Goal: Task Accomplishment & Management: Manage account settings

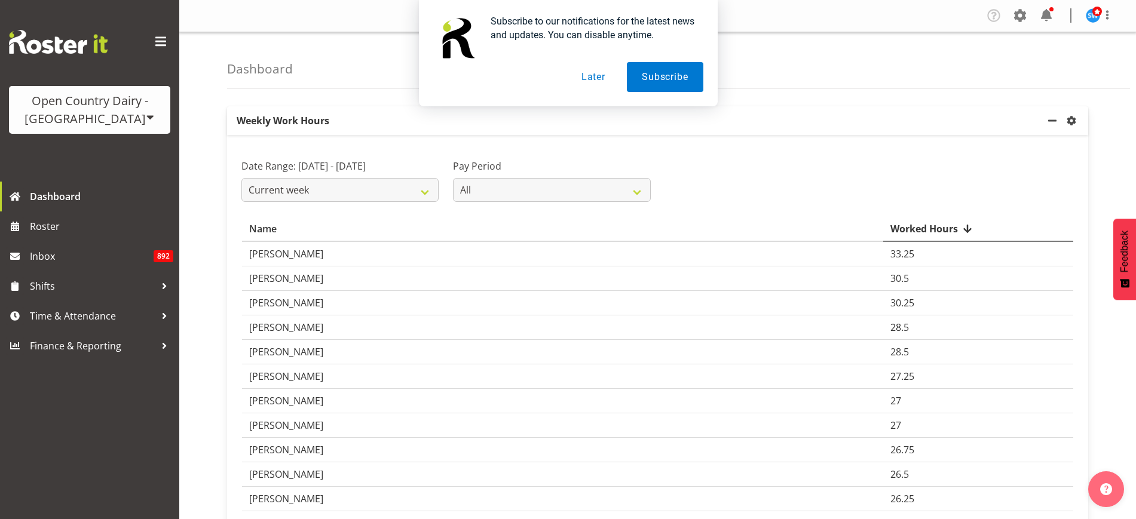
click at [588, 77] on button "Later" at bounding box center [594, 77] width 54 height 30
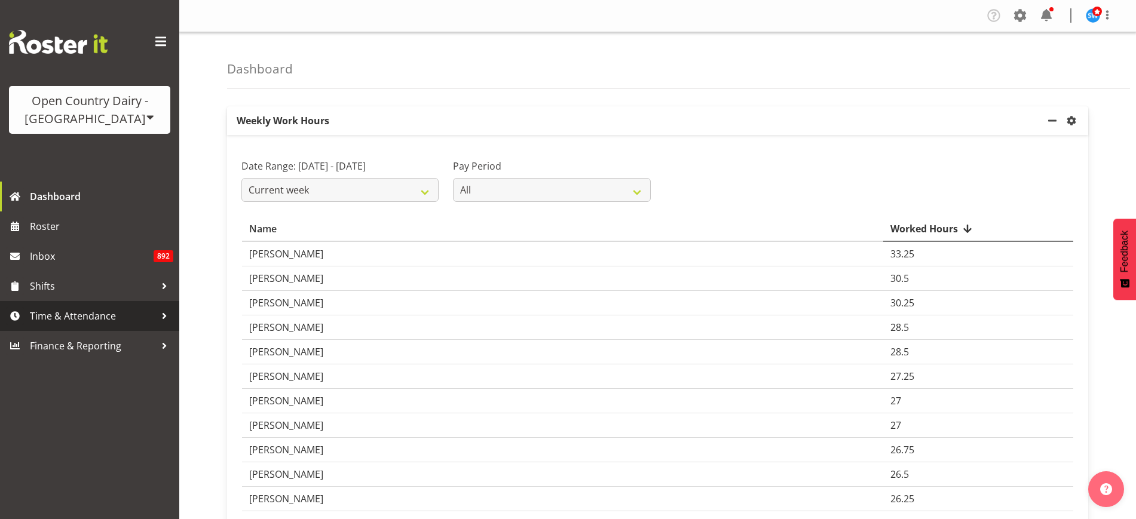
click at [104, 313] on span "Time & Attendance" at bounding box center [93, 316] width 126 height 18
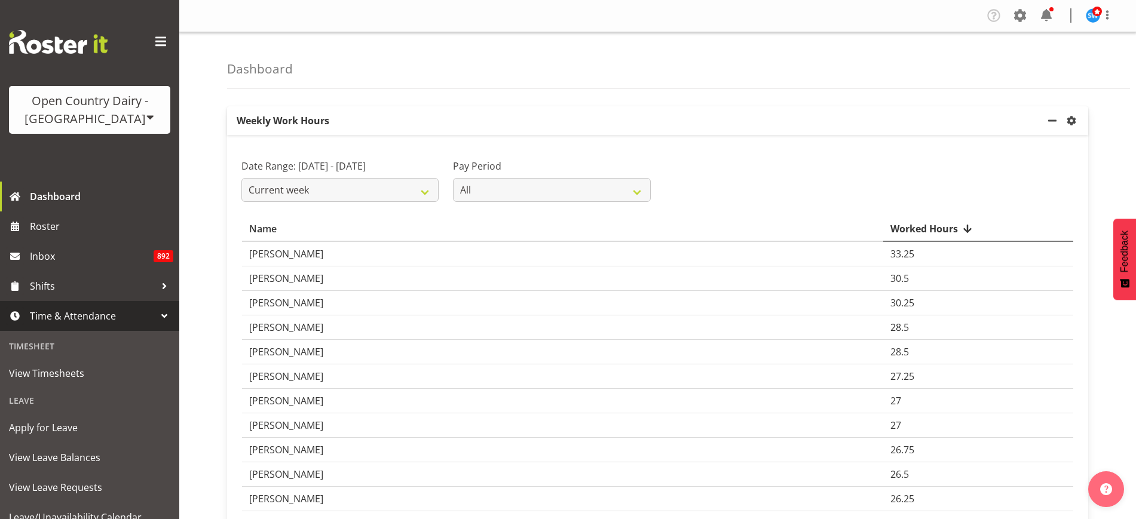
scroll to position [130, 0]
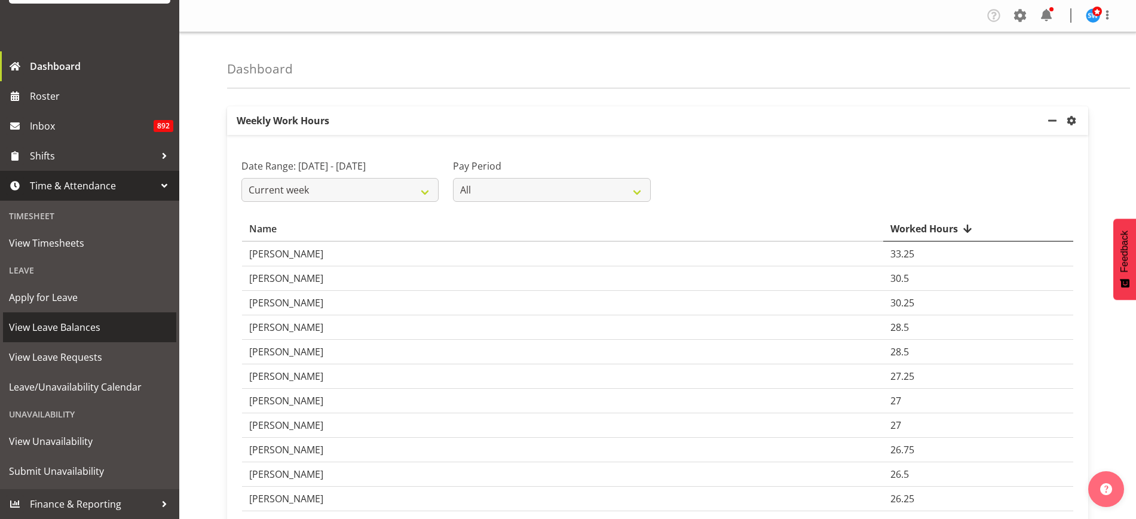
click at [102, 331] on span "View Leave Balances" at bounding box center [89, 328] width 161 height 18
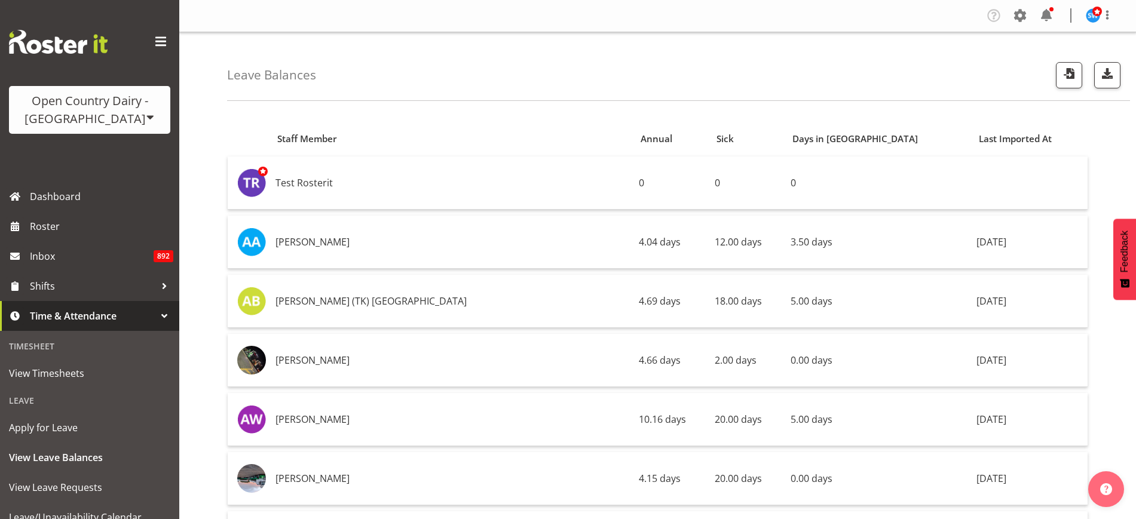
click at [909, 81] on div "Leave Balances" at bounding box center [678, 66] width 903 height 69
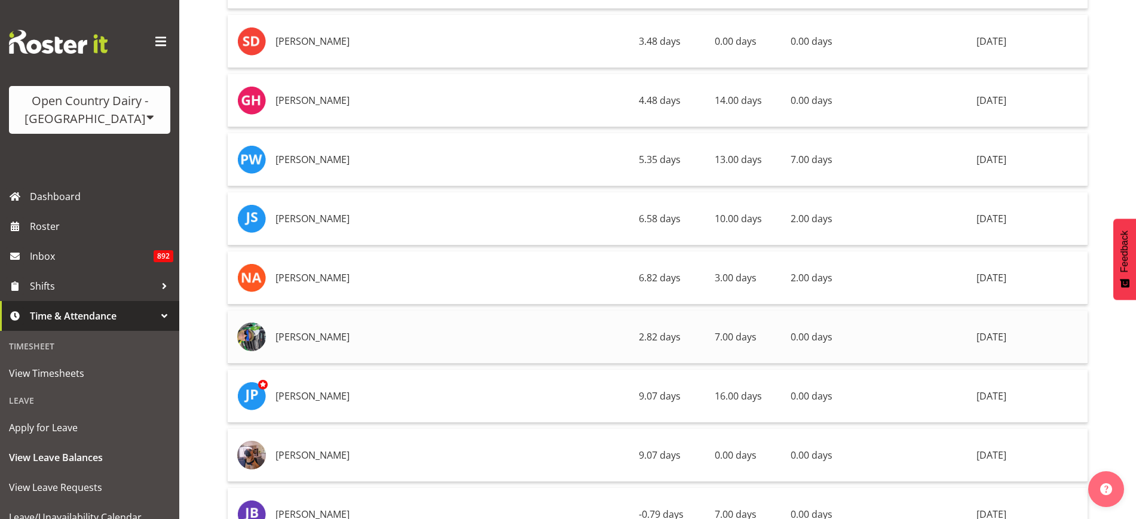
scroll to position [4464, 0]
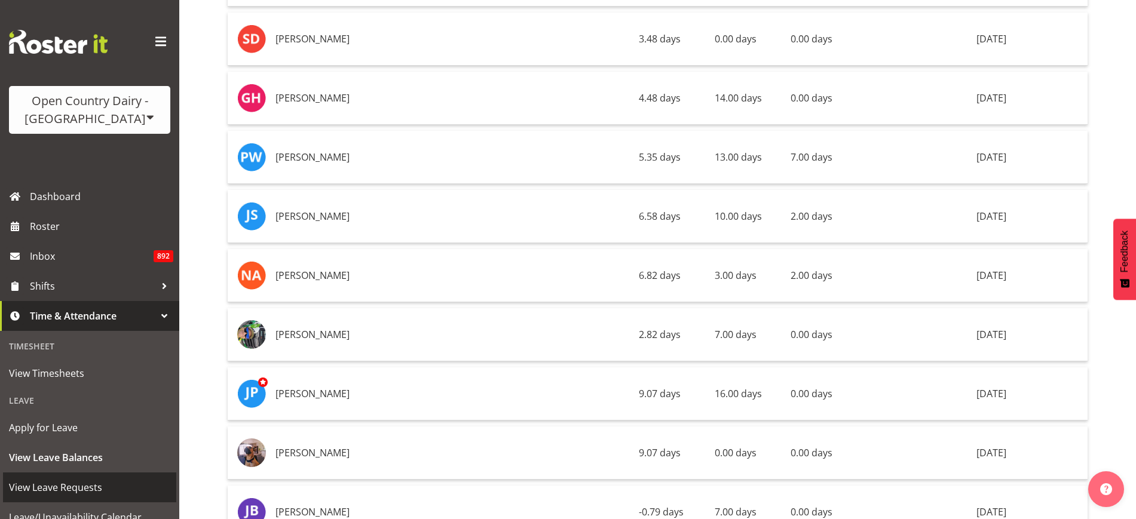
click at [81, 482] on span "View Leave Requests" at bounding box center [89, 488] width 161 height 18
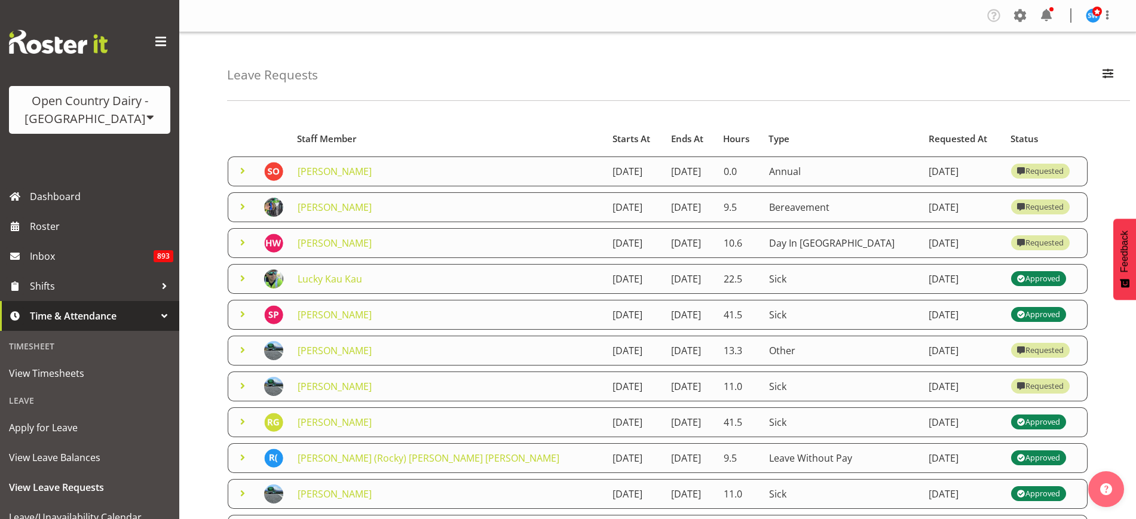
click at [243, 173] on span at bounding box center [242, 171] width 14 height 14
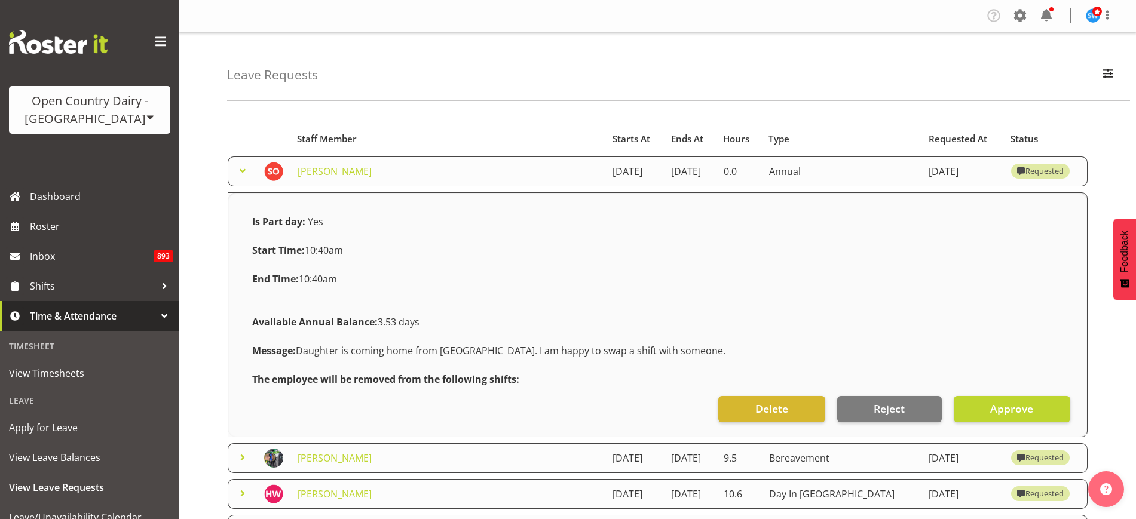
click at [241, 170] on span at bounding box center [242, 171] width 14 height 14
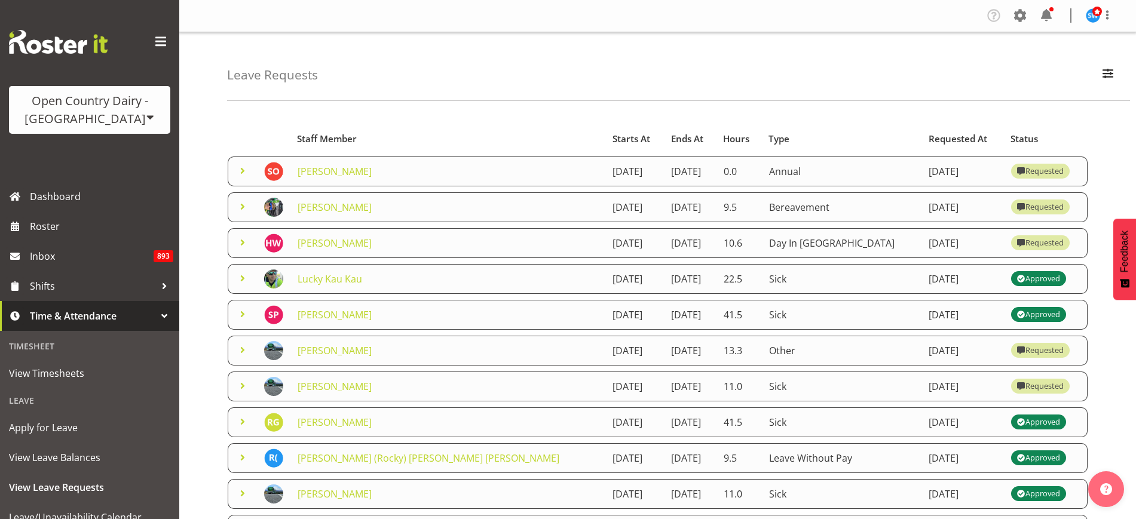
click at [240, 383] on span at bounding box center [242, 386] width 14 height 14
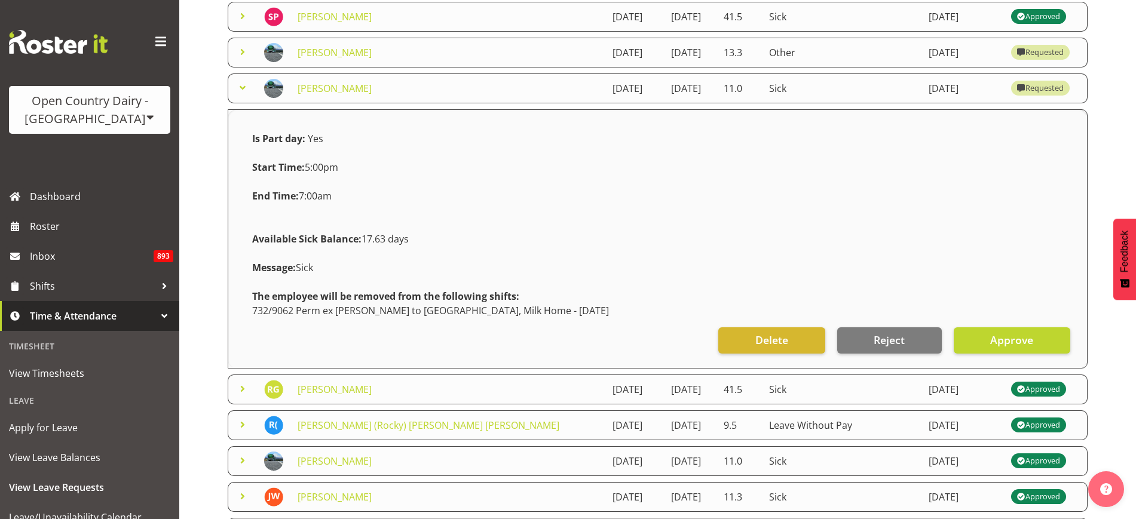
scroll to position [299, 0]
click at [1028, 339] on span "Approve" at bounding box center [1011, 340] width 43 height 16
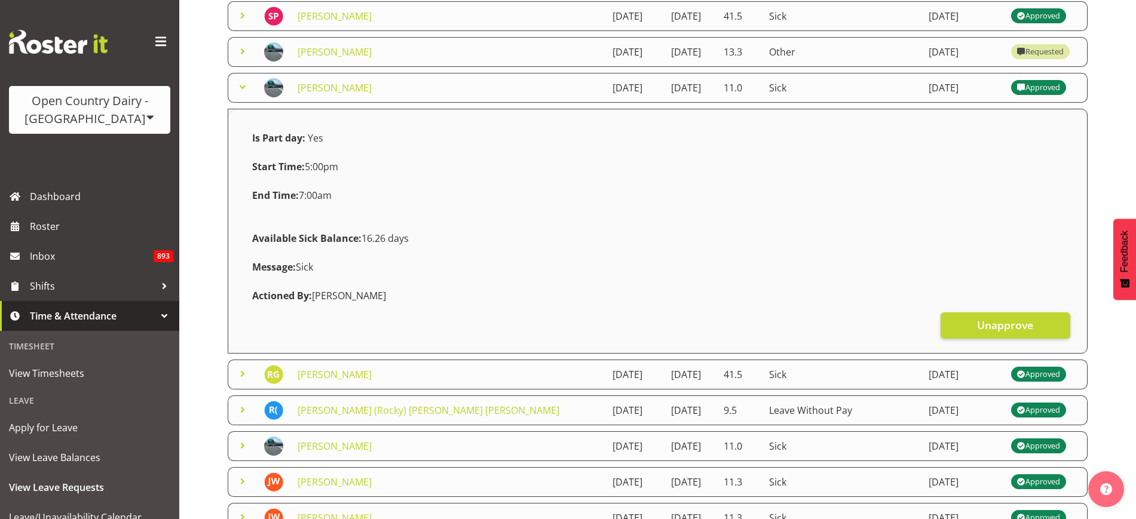
click at [238, 86] on span at bounding box center [242, 87] width 14 height 14
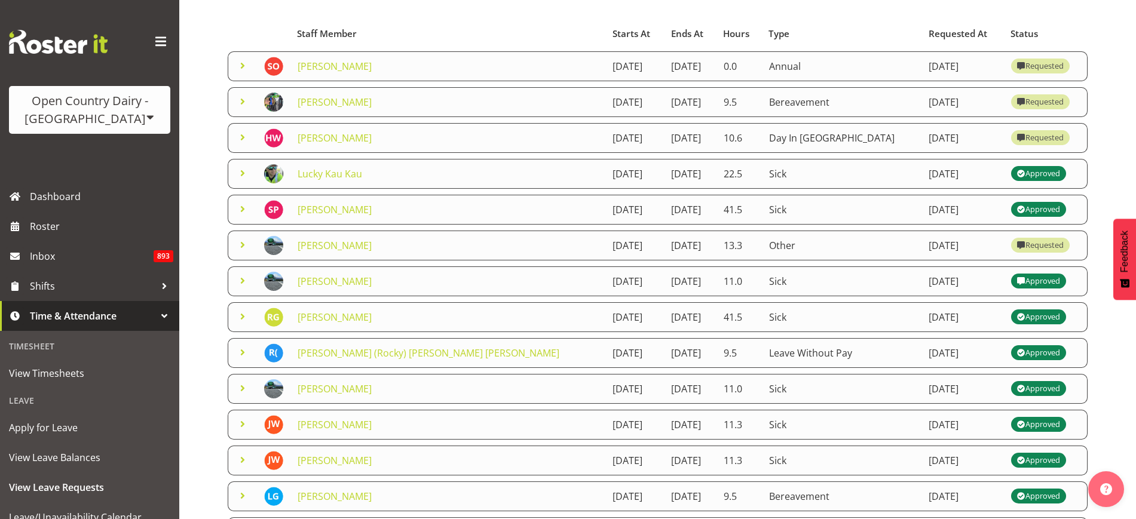
scroll to position [85, 0]
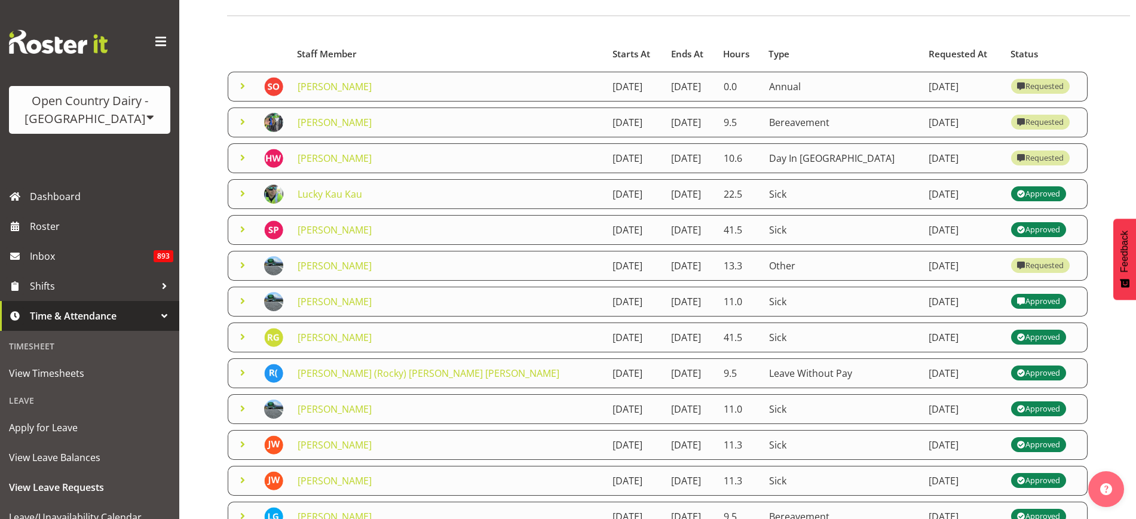
click at [244, 265] on span at bounding box center [242, 265] width 14 height 14
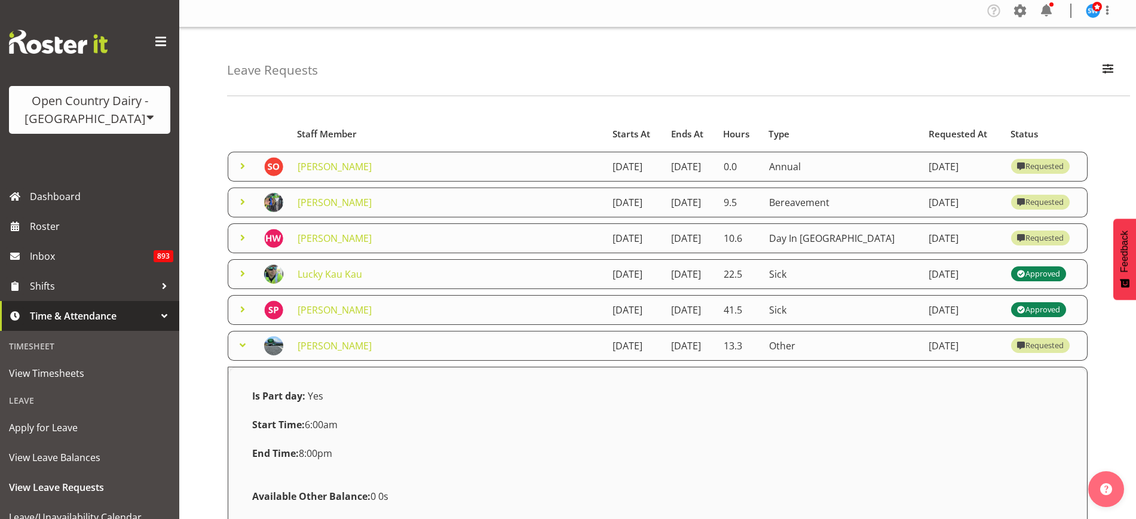
scroll to position [0, 0]
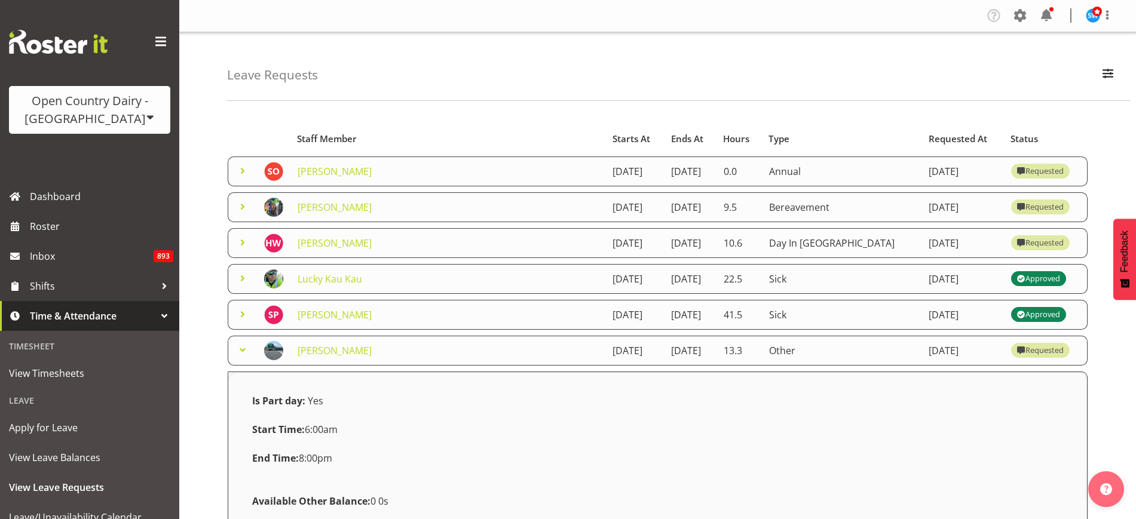
click at [243, 353] on span at bounding box center [242, 350] width 14 height 14
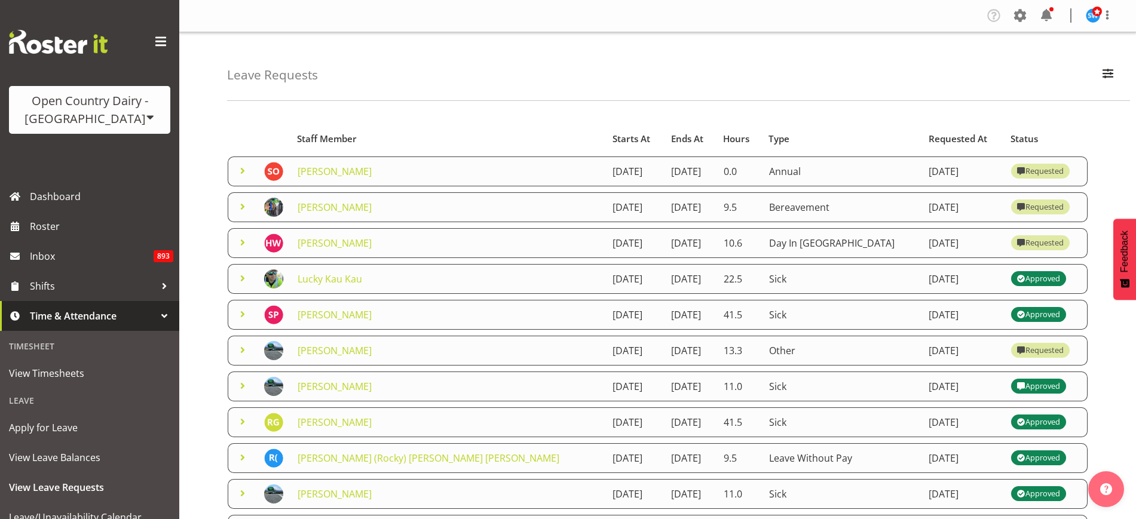
click at [241, 208] on span at bounding box center [242, 207] width 14 height 14
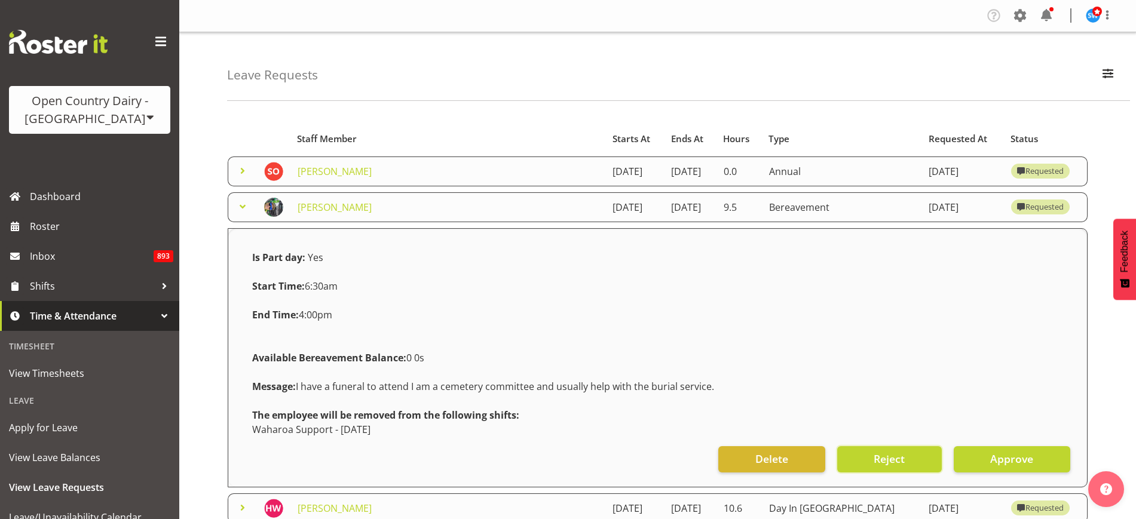
click at [895, 458] on span "Reject" at bounding box center [889, 459] width 31 height 16
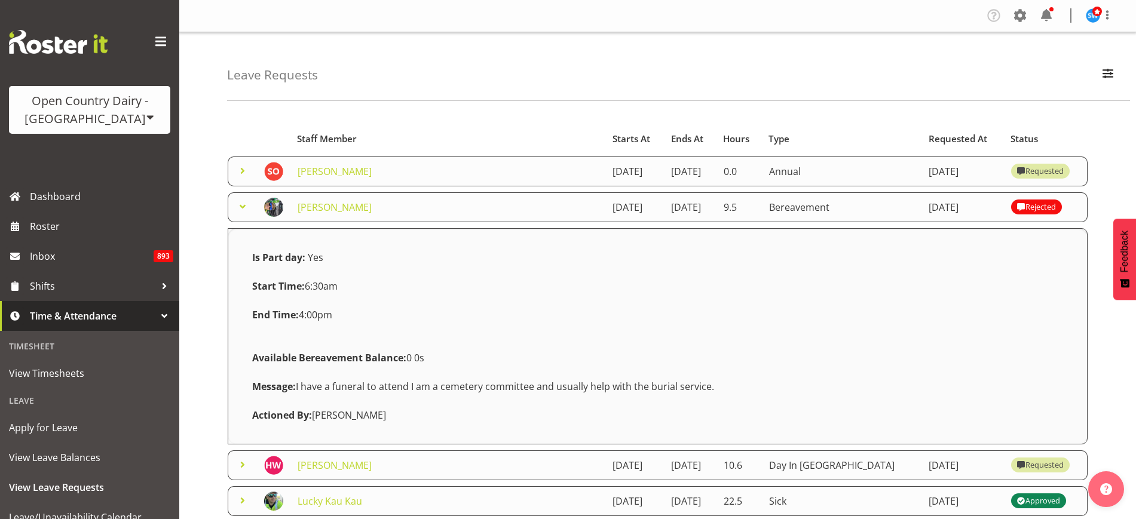
click at [243, 207] on span at bounding box center [242, 207] width 14 height 14
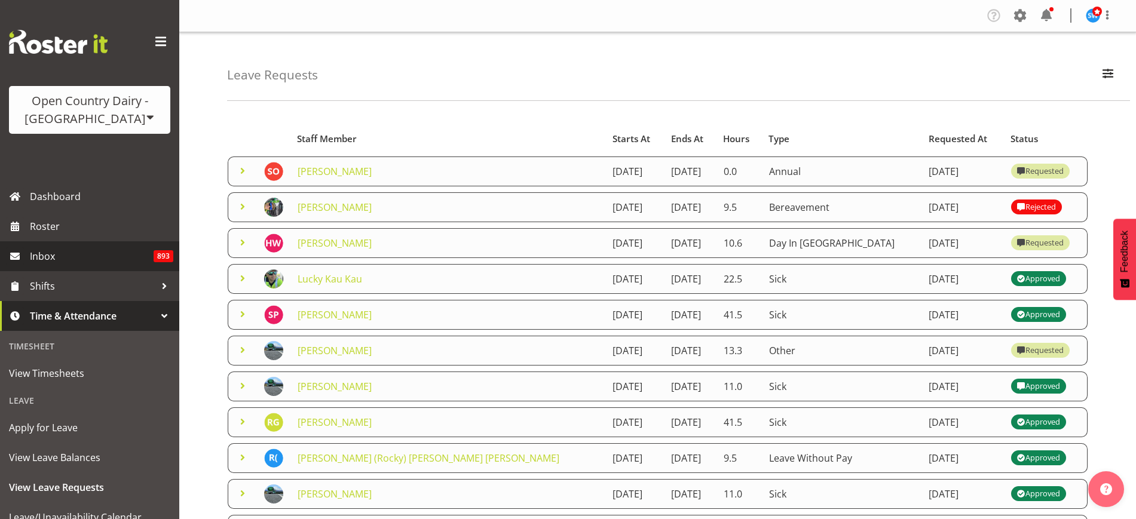
click at [41, 255] on span "Inbox" at bounding box center [92, 256] width 124 height 18
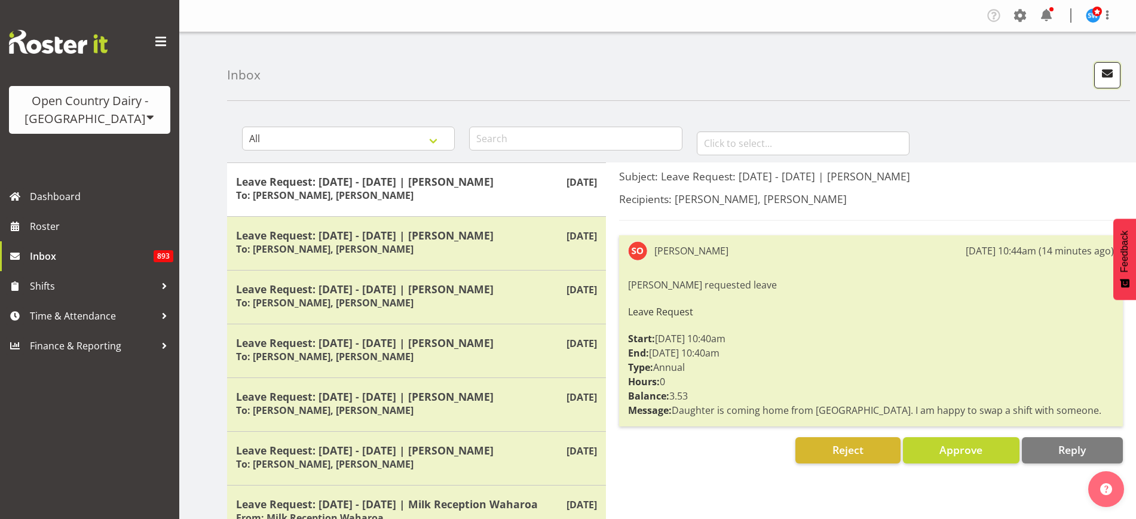
click at [1105, 73] on span "button" at bounding box center [1108, 74] width 16 height 16
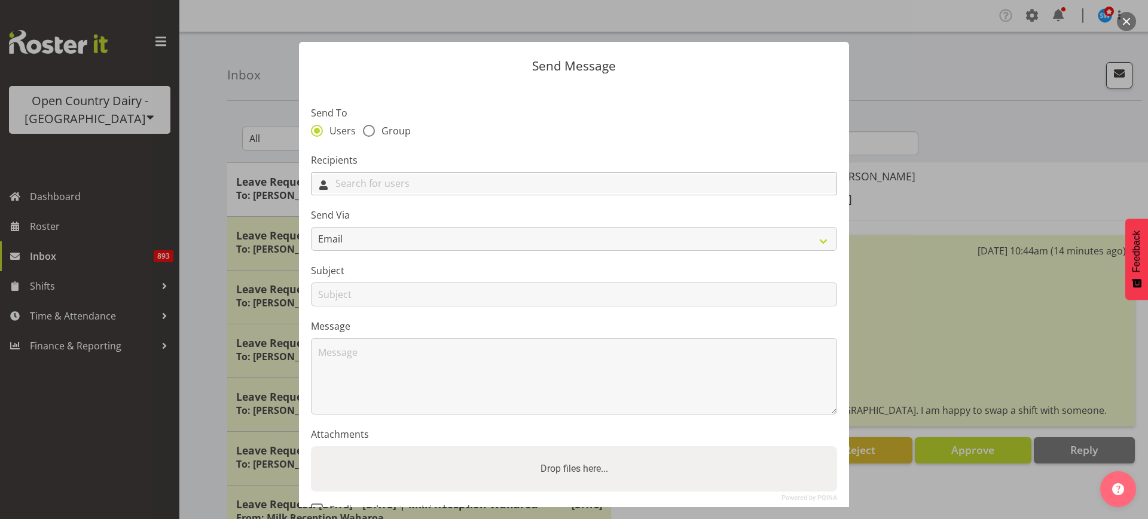
click at [457, 185] on input "text" at bounding box center [573, 184] width 525 height 19
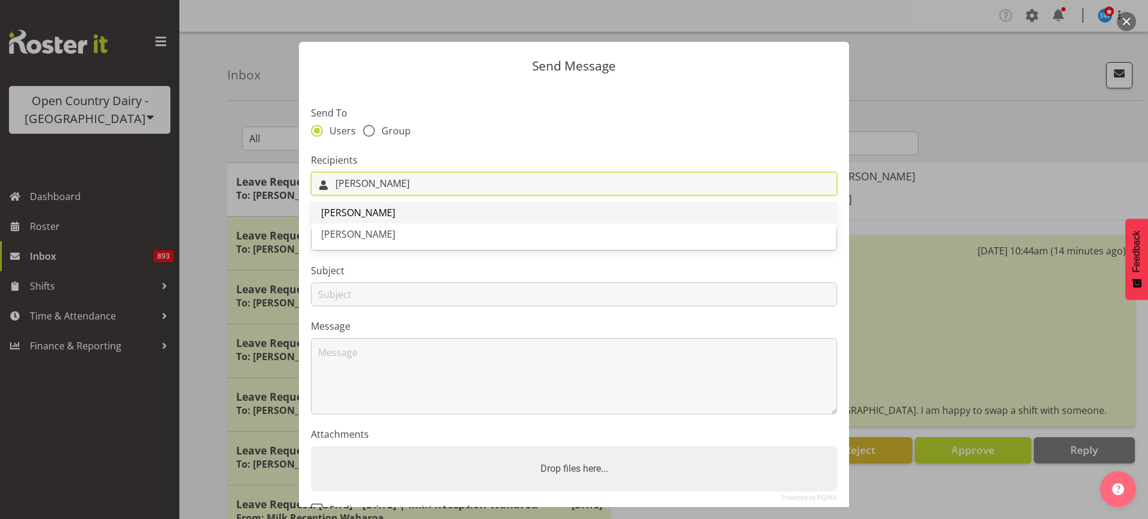
type input "[PERSON_NAME]"
click at [371, 211] on link "[PERSON_NAME]" at bounding box center [573, 213] width 525 height 22
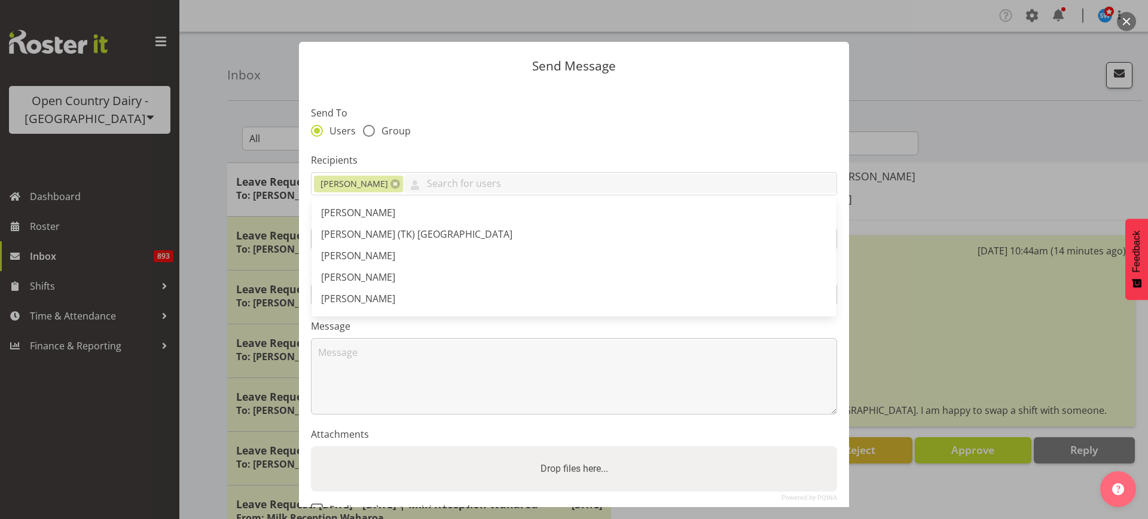
click at [457, 148] on section "Send To Users Group Recipients Jimi Jack Abhilash Antony Alan (TK) Bedford Alex…" at bounding box center [574, 308] width 550 height 448
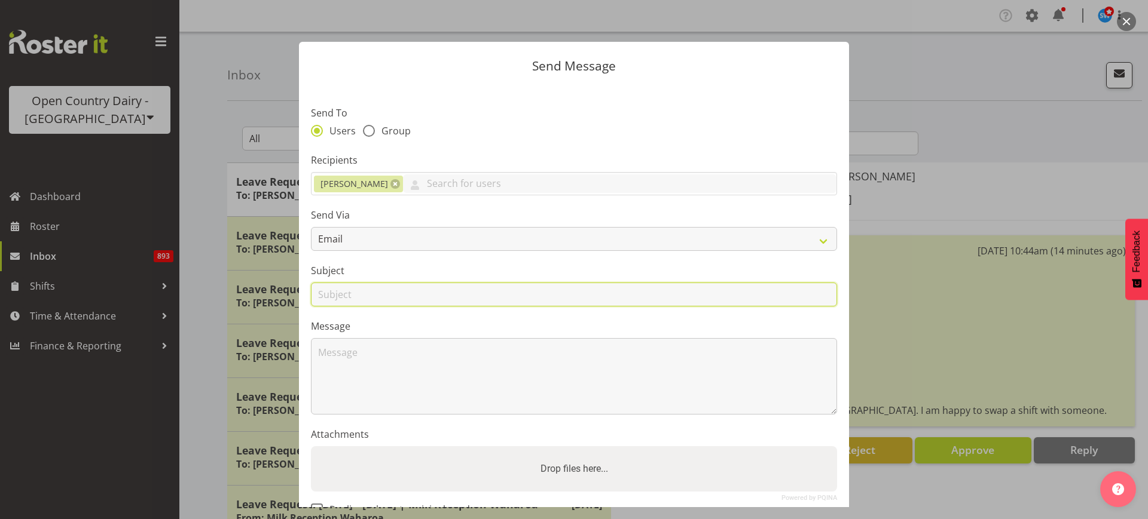
click at [455, 292] on input "text" at bounding box center [574, 295] width 526 height 24
click at [455, 291] on input "text" at bounding box center [574, 295] width 526 height 24
type input "Bereavement leave request 0 26th September"
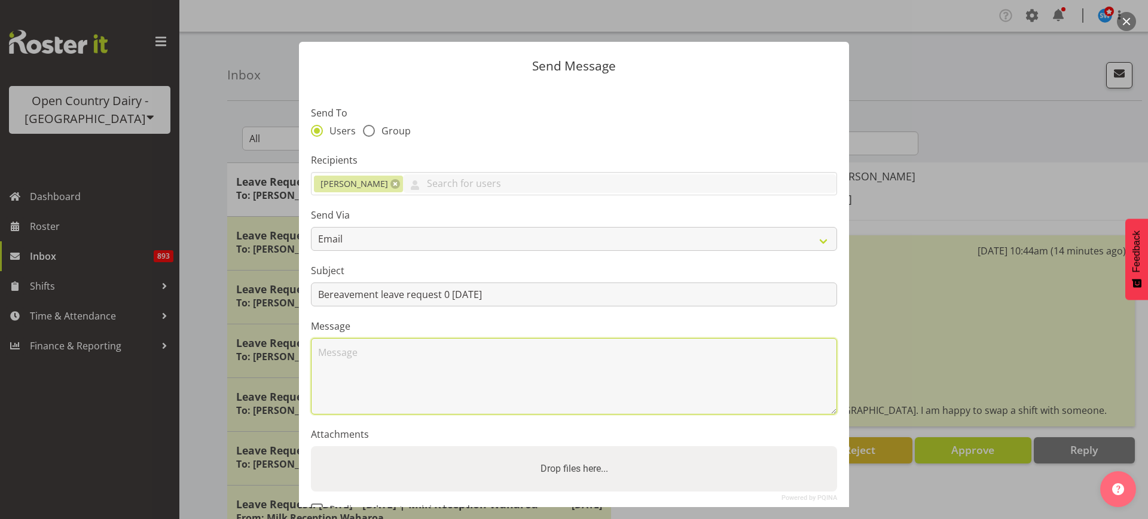
click at [435, 359] on textarea at bounding box center [574, 376] width 526 height 77
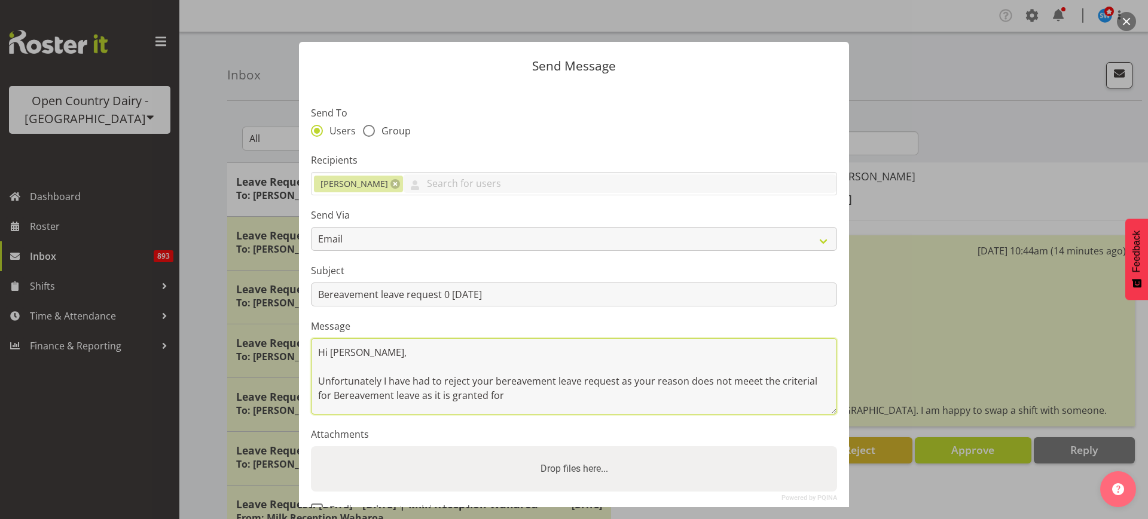
click at [529, 396] on textarea "Hi Jimi, Unfortunately I have had to reject your bereavement leave request as y…" at bounding box center [574, 376] width 526 height 77
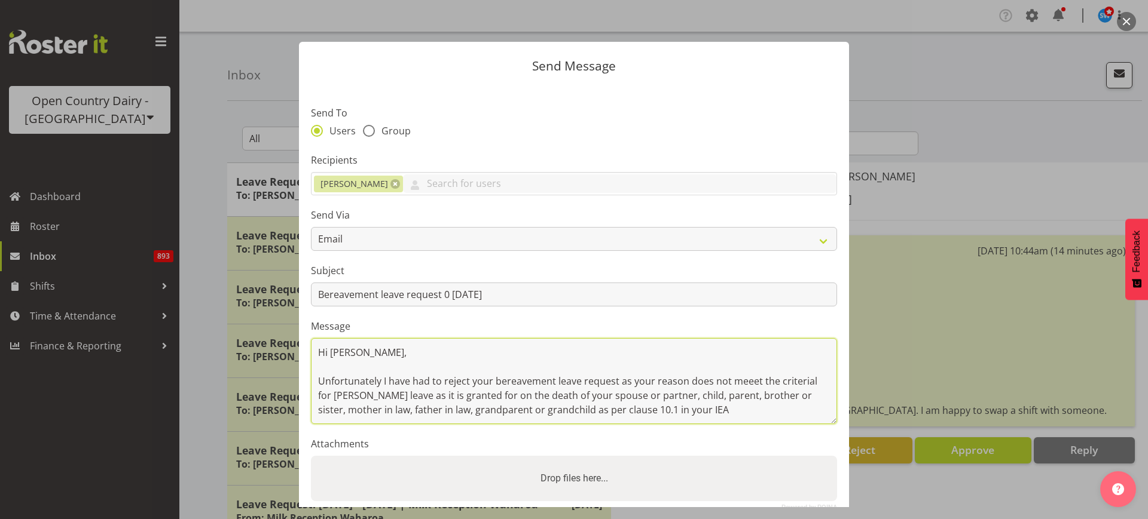
drag, startPoint x: 819, startPoint y: 409, endPoint x: 827, endPoint y: 420, distance: 12.8
click at [827, 420] on section "Send To Users Group Recipients Jimi Jack Abhilash Antony Alan (TK) Bedford Alex…" at bounding box center [574, 312] width 550 height 457
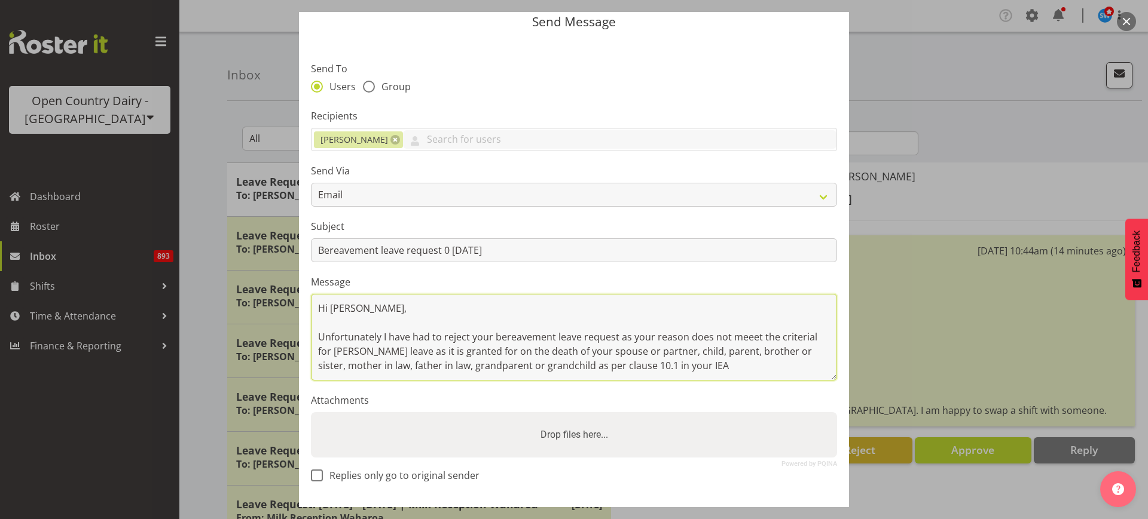
scroll to position [90, 0]
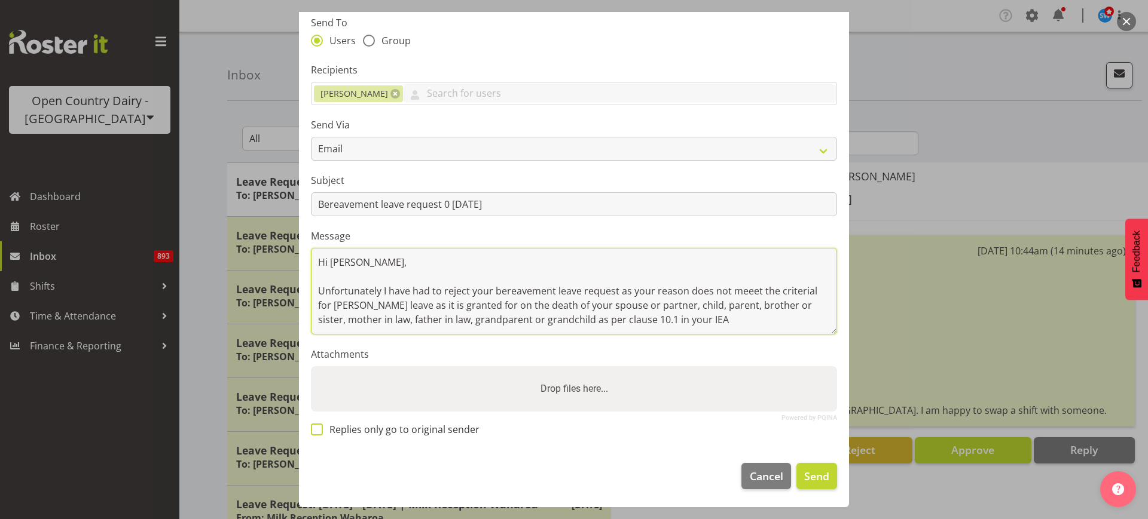
type textarea "Hi Jimi, Unfortunately I have had to reject your bereavement leave request as y…"
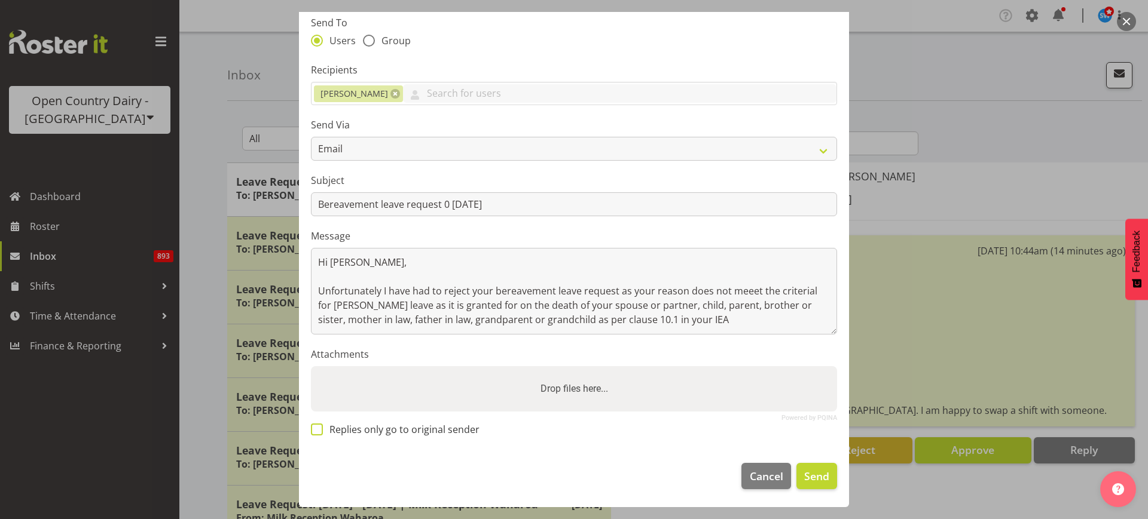
click at [312, 429] on span at bounding box center [317, 430] width 12 height 12
click at [312, 429] on input "Replies only go to original sender" at bounding box center [315, 430] width 8 height 8
checkbox input "true"
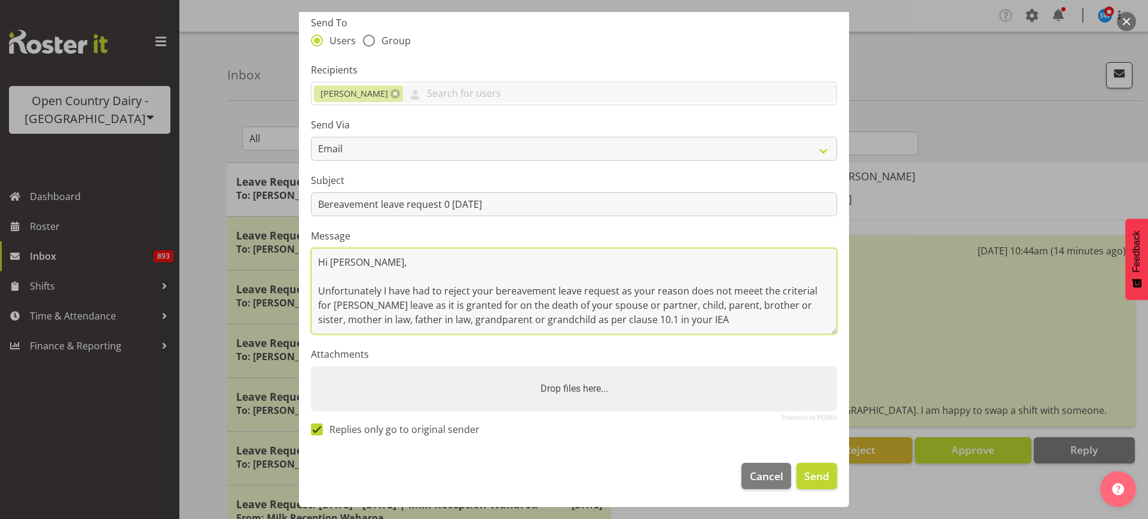
click at [749, 325] on textarea "Hi Jimi, Unfortunately I have had to reject your bereavement leave request as y…" at bounding box center [574, 291] width 526 height 87
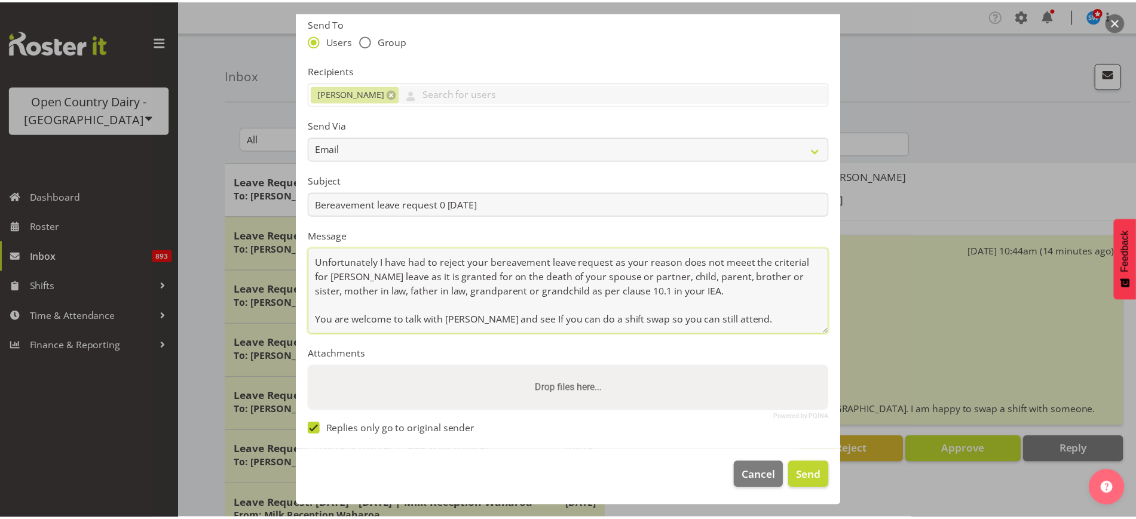
scroll to position [50, 0]
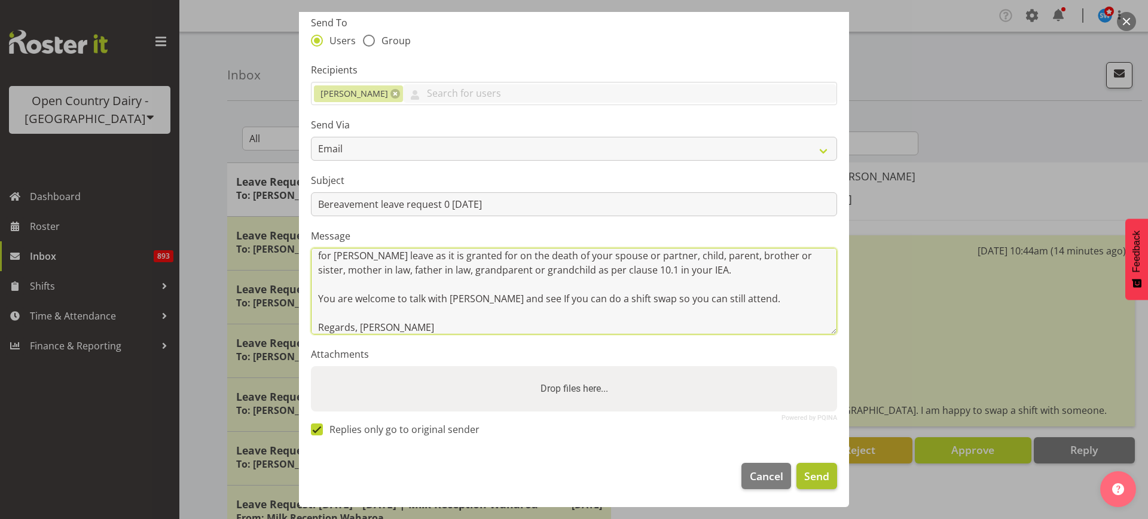
type textarea "Hi Jimi, Unfortunately I have had to reject your bereavement leave request as y…"
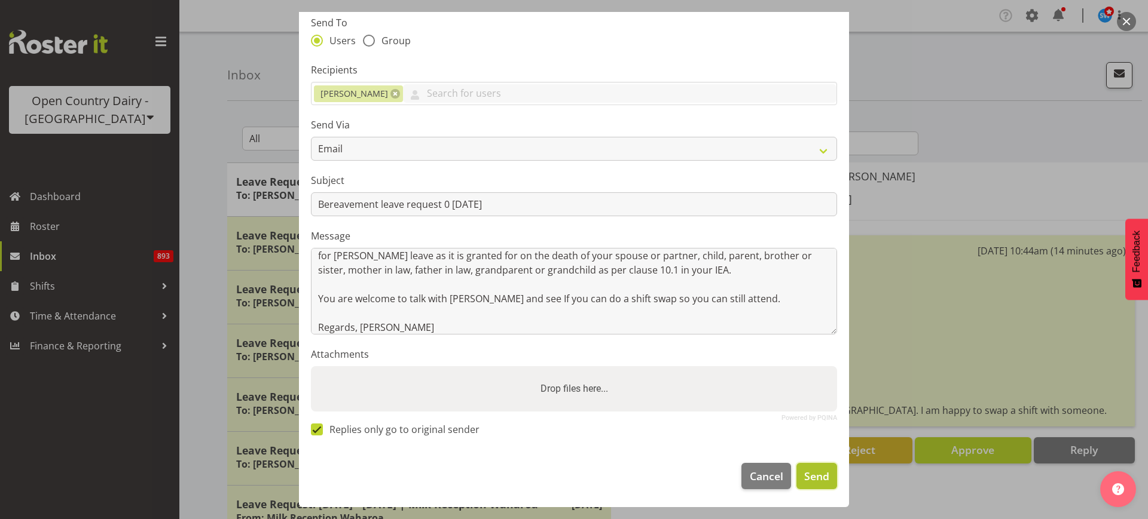
click at [811, 479] on span "Send" at bounding box center [816, 477] width 25 height 16
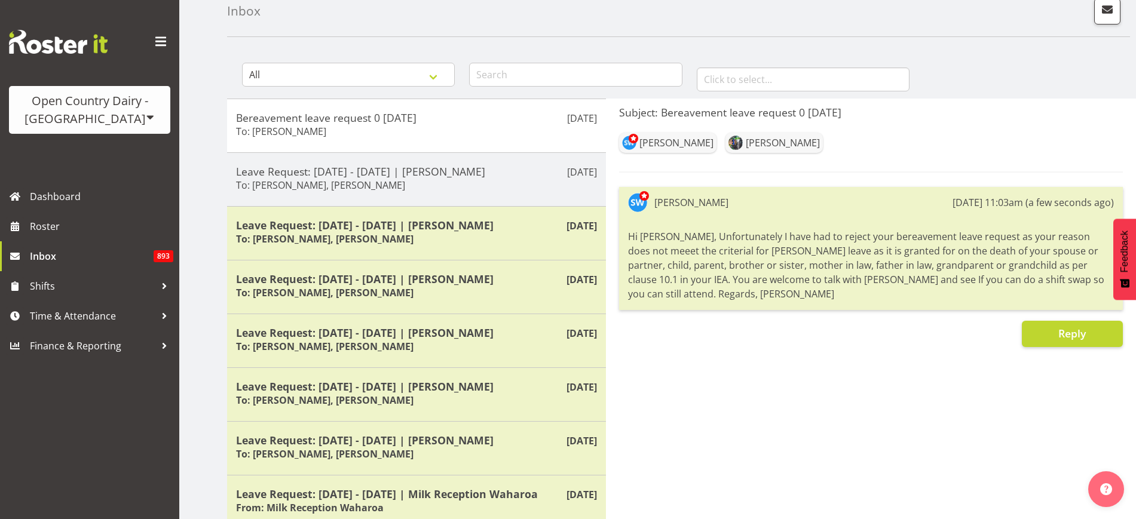
scroll to position [0, 0]
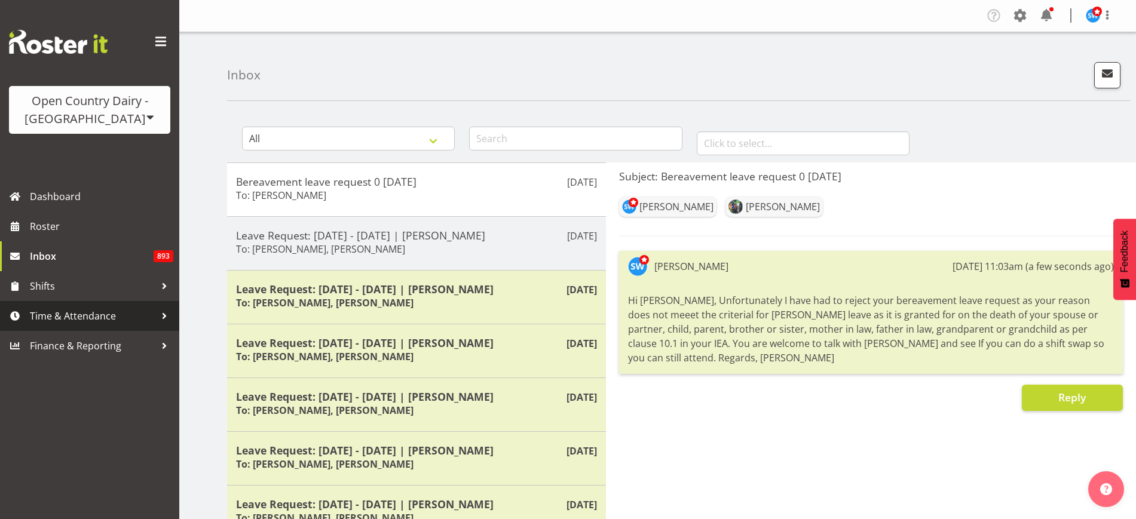
click at [89, 313] on span "Time & Attendance" at bounding box center [93, 316] width 126 height 18
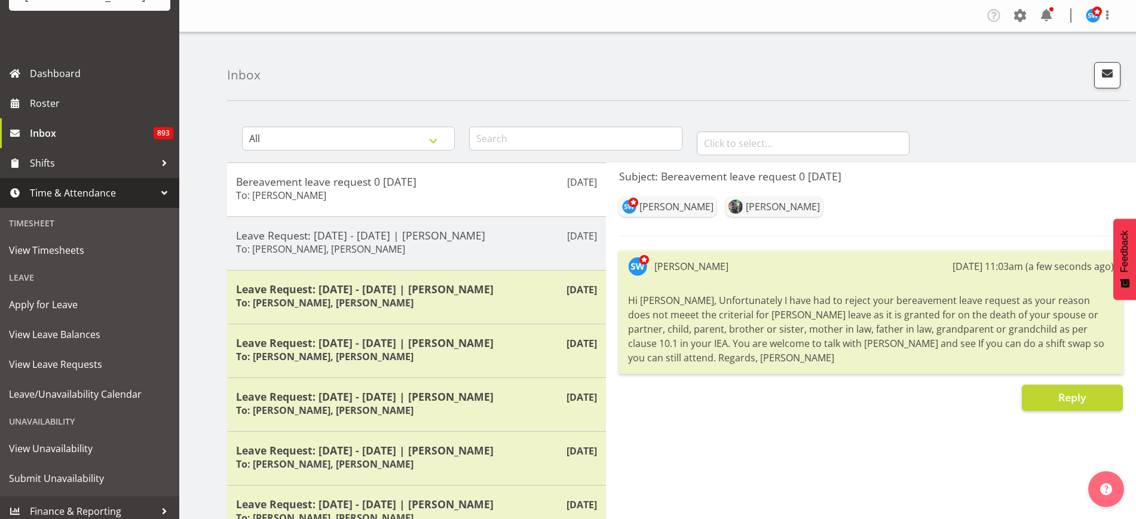
scroll to position [130, 0]
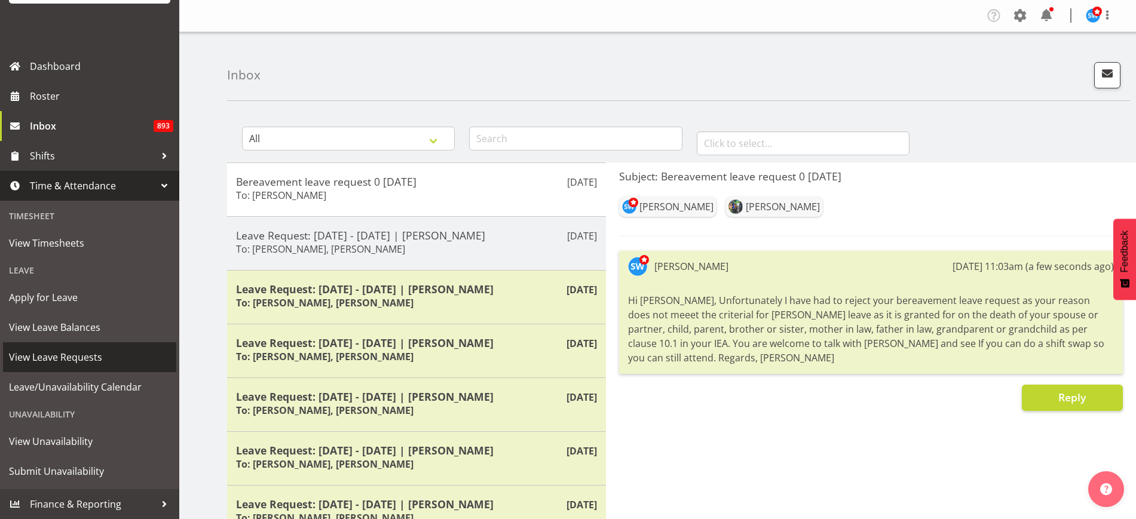
click at [90, 354] on span "View Leave Requests" at bounding box center [89, 357] width 161 height 18
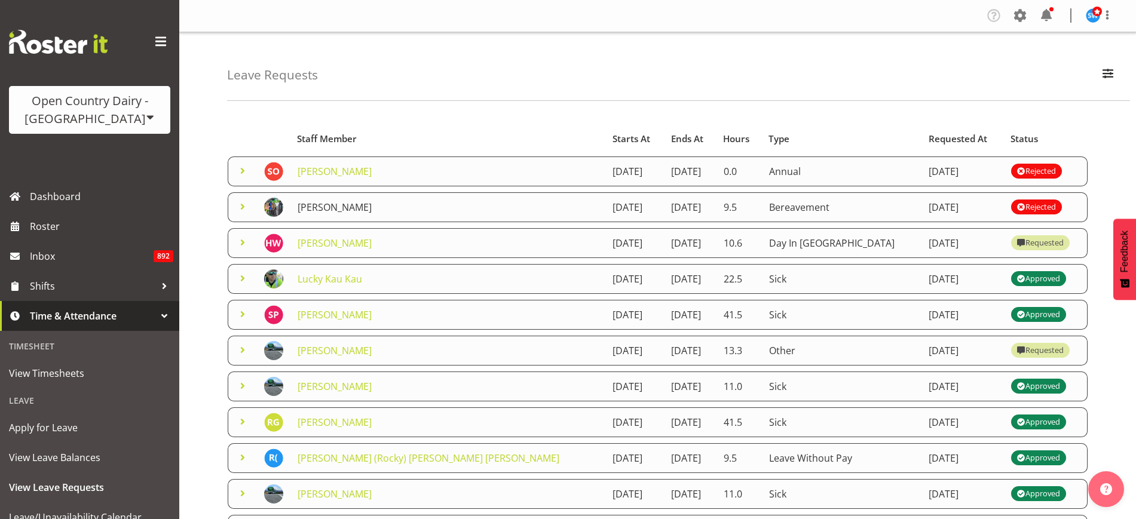
click at [318, 207] on link "[PERSON_NAME]" at bounding box center [335, 207] width 74 height 13
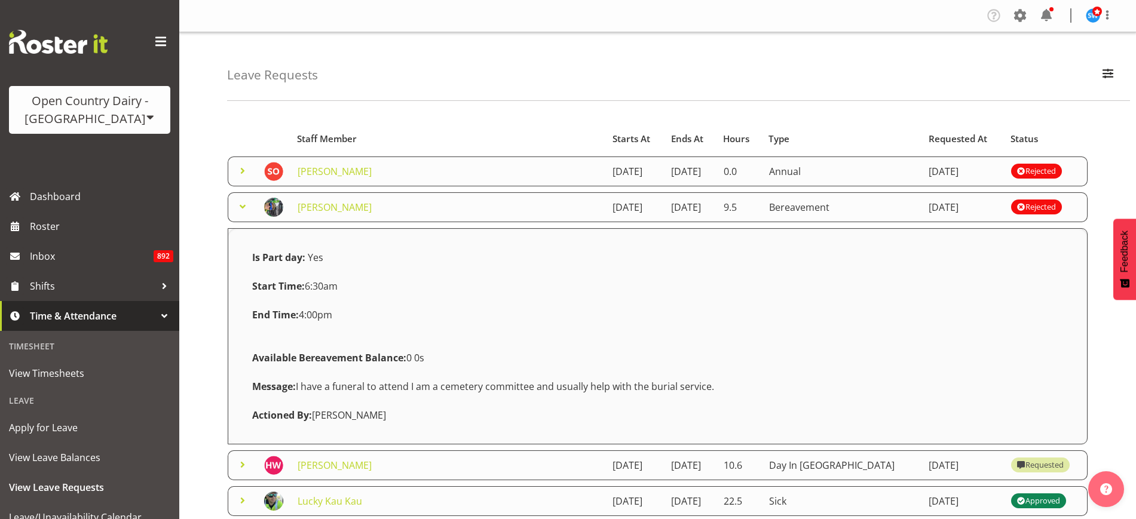
click at [241, 205] on span at bounding box center [242, 207] width 14 height 14
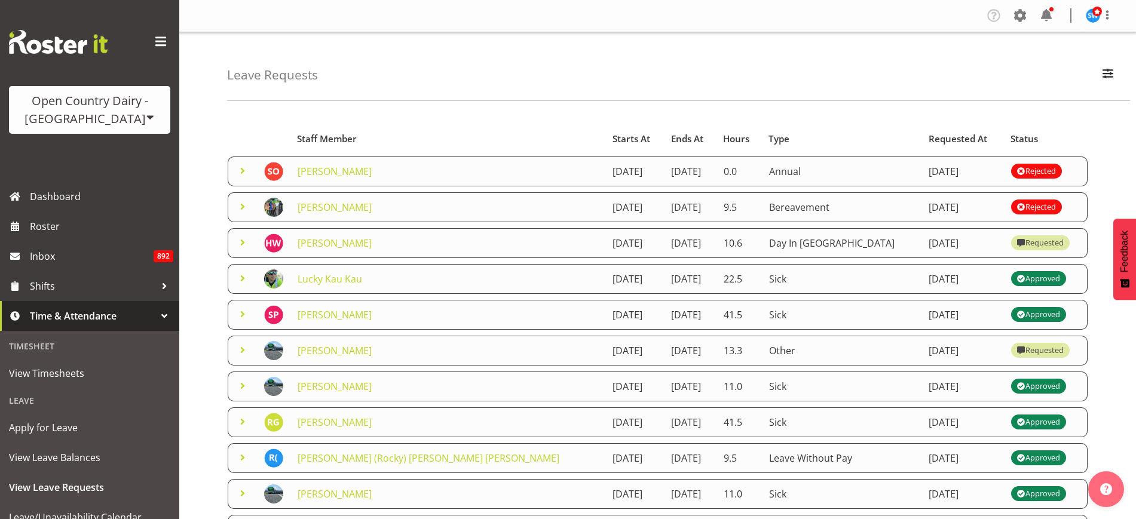
click at [244, 348] on span at bounding box center [242, 350] width 14 height 14
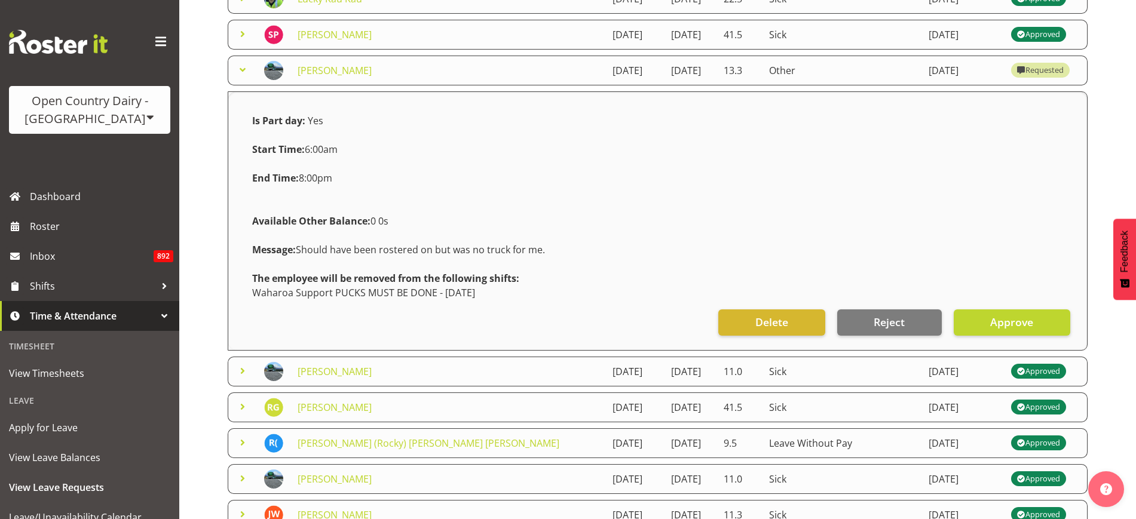
scroll to position [299, 0]
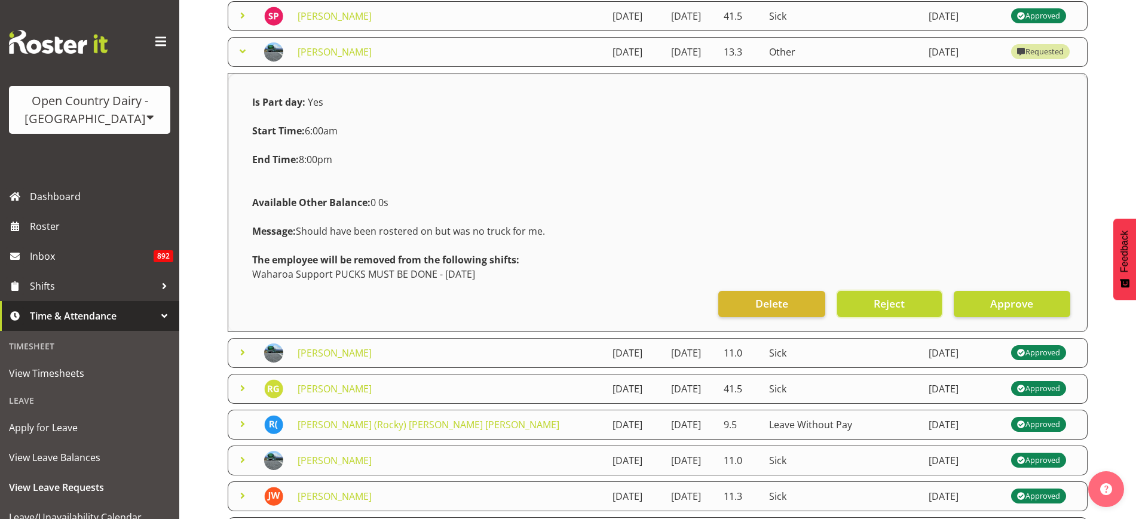
click at [883, 305] on span "Reject" at bounding box center [889, 304] width 31 height 16
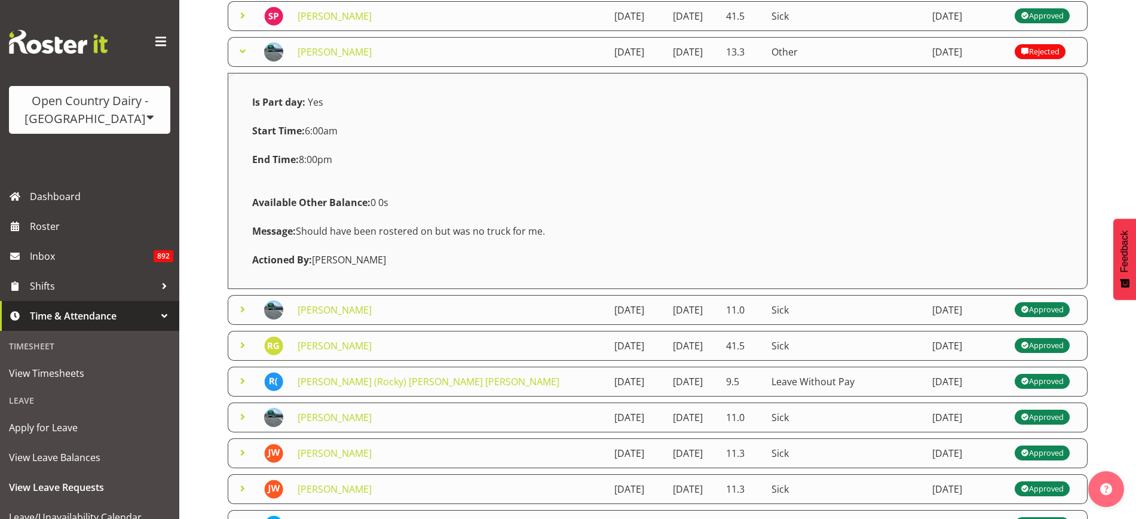
click at [244, 53] on span at bounding box center [242, 51] width 14 height 14
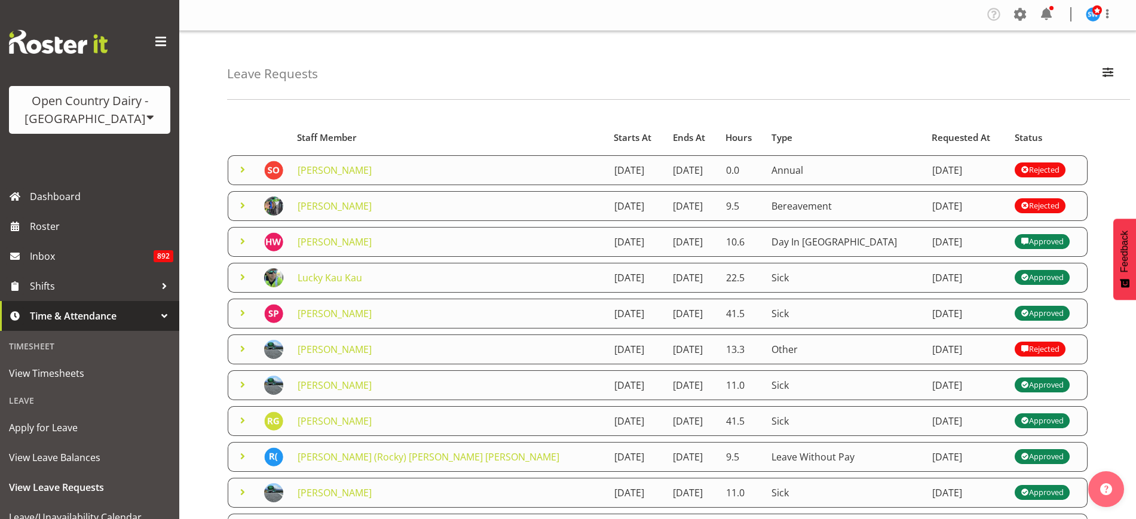
scroll to position [0, 0]
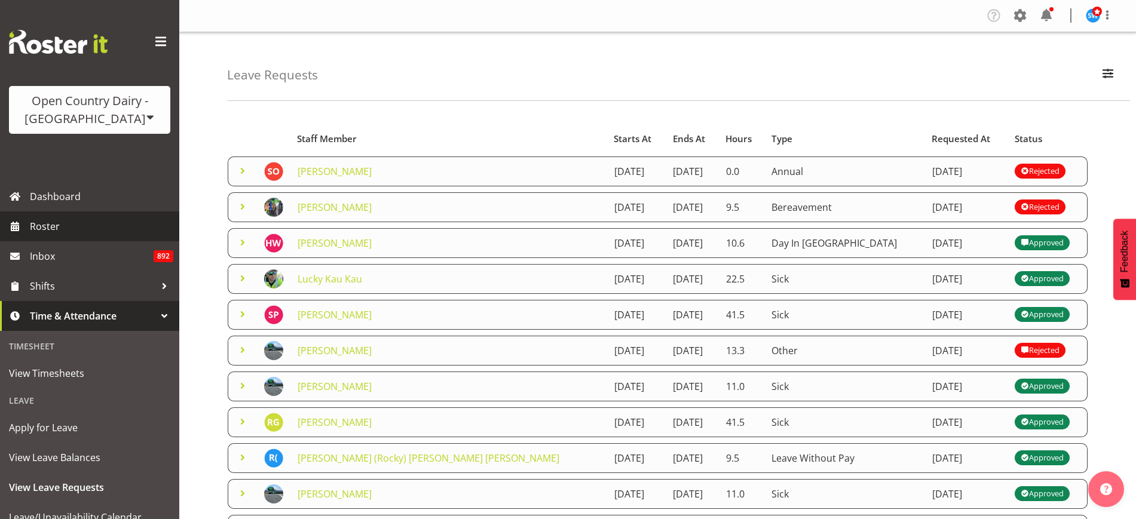
click at [42, 225] on span "Roster" at bounding box center [101, 227] width 143 height 18
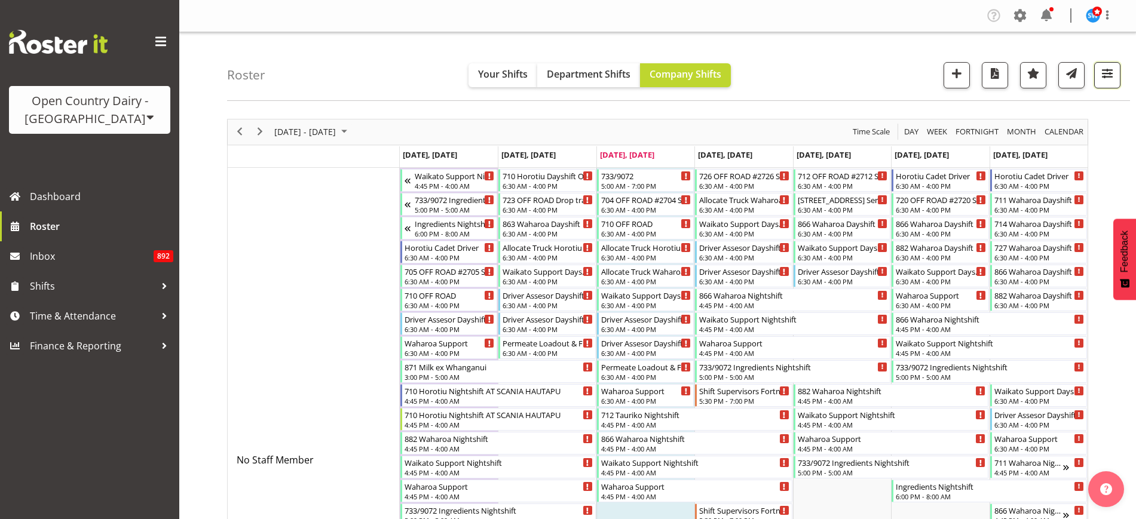
click at [1108, 77] on span "button" at bounding box center [1108, 74] width 16 height 16
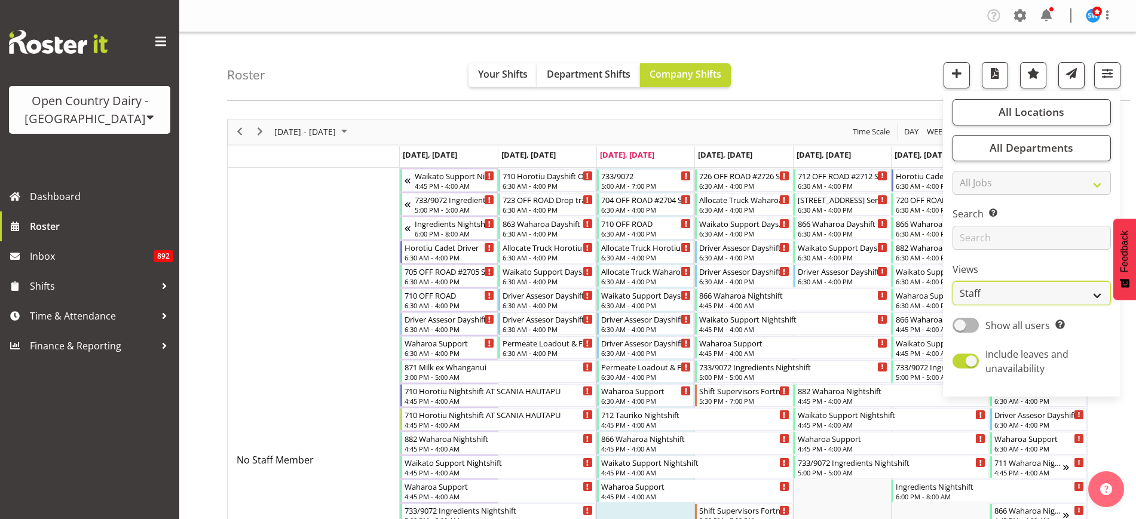
click at [1090, 290] on select "Staff Role Shift - Horizontal Shift - Vertical Staff - Location" at bounding box center [1032, 294] width 158 height 24
click at [953, 282] on select "Staff Role Shift - Horizontal Shift - Vertical Staff - Location" at bounding box center [1032, 294] width 158 height 24
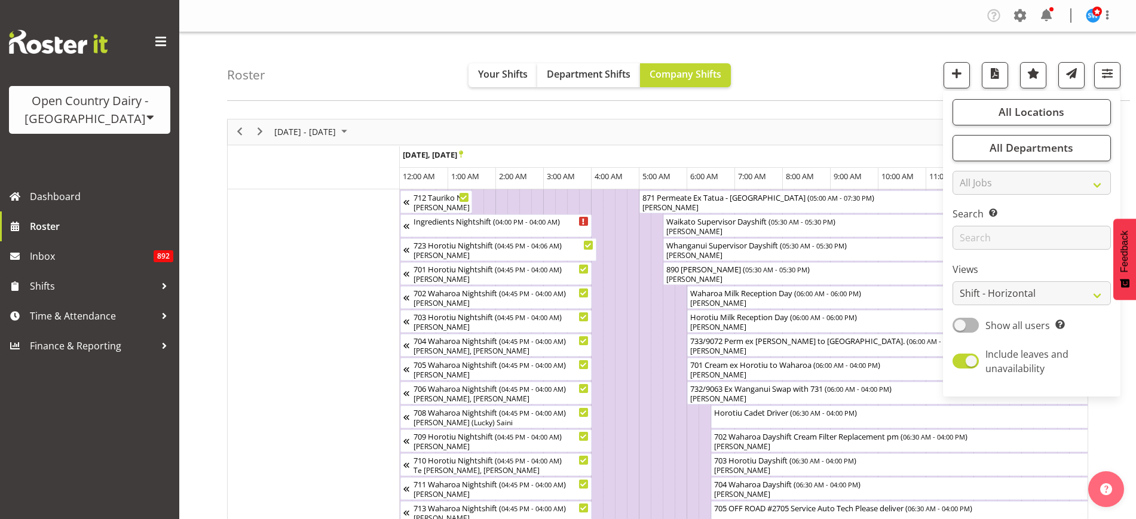
click at [779, 69] on div "Roster Your Shifts Department Shifts Company Shifts All Locations Clear Ingredi…" at bounding box center [678, 66] width 903 height 69
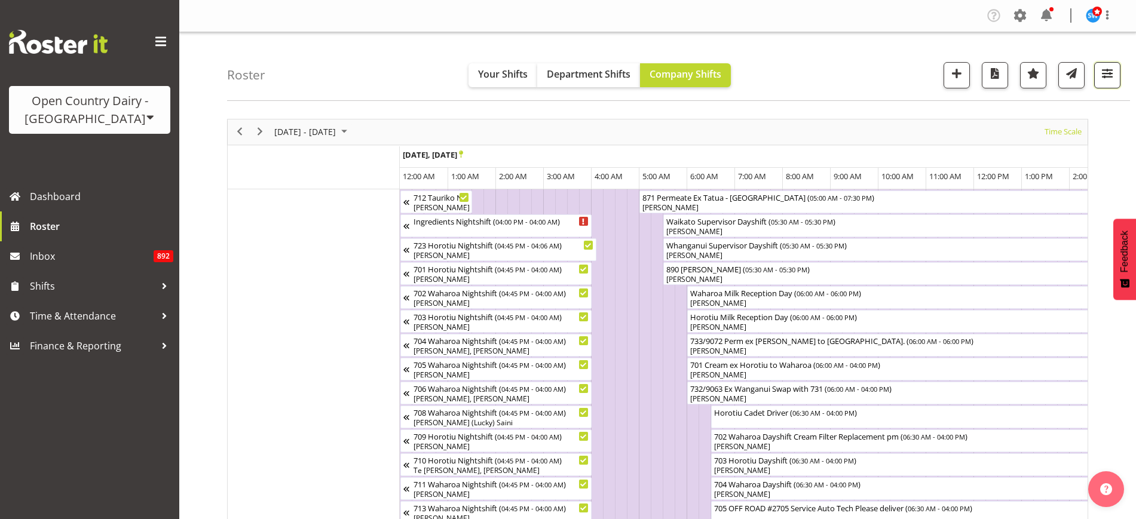
click at [1106, 73] on span "button" at bounding box center [1108, 74] width 16 height 16
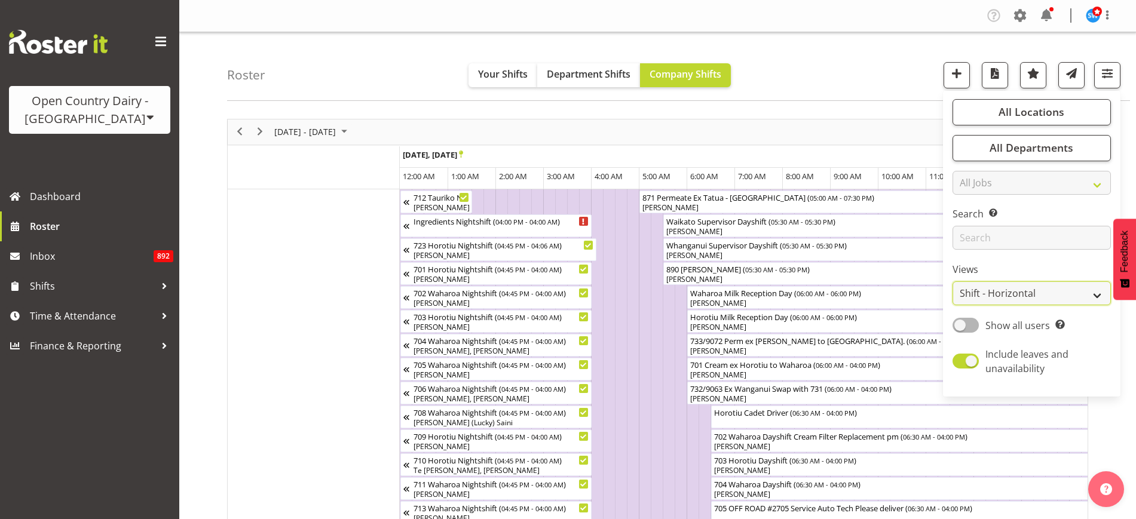
click at [1094, 286] on select "Staff Role Shift - Horizontal Shift - Vertical Staff - Location" at bounding box center [1032, 294] width 158 height 24
select select "staff"
click at [953, 282] on select "Staff Role Shift - Horizontal Shift - Vertical Staff - Location" at bounding box center [1032, 294] width 158 height 24
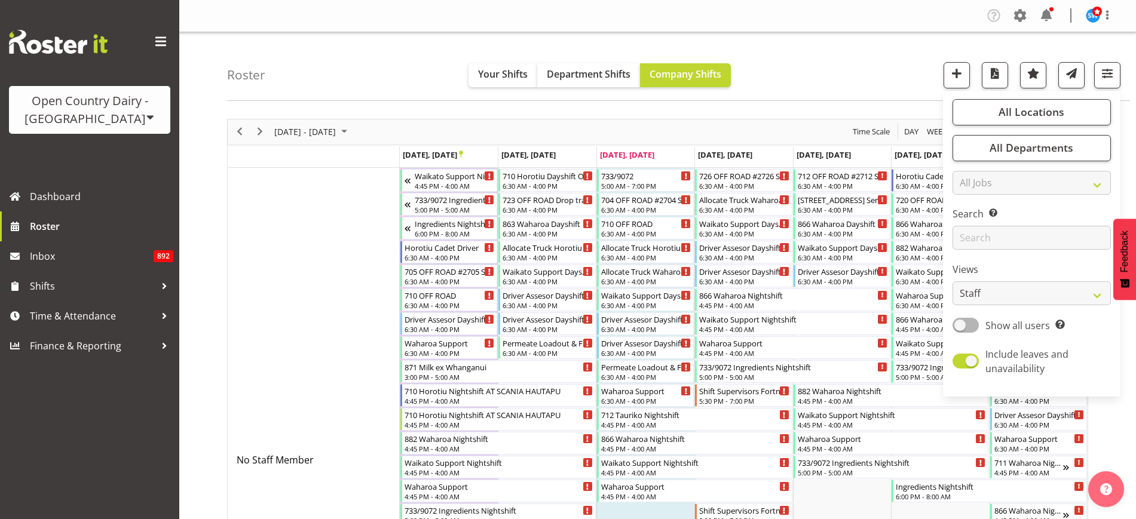
click at [880, 69] on div "Roster Your Shifts Department Shifts Company Shifts All Locations Clear Ingredi…" at bounding box center [678, 66] width 903 height 69
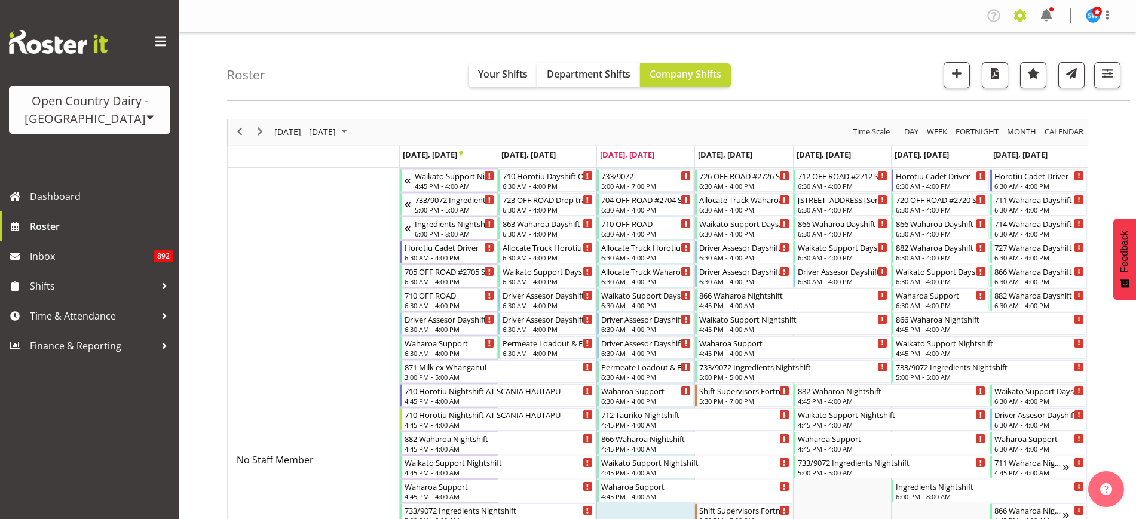
click at [1021, 15] on span at bounding box center [1020, 15] width 19 height 19
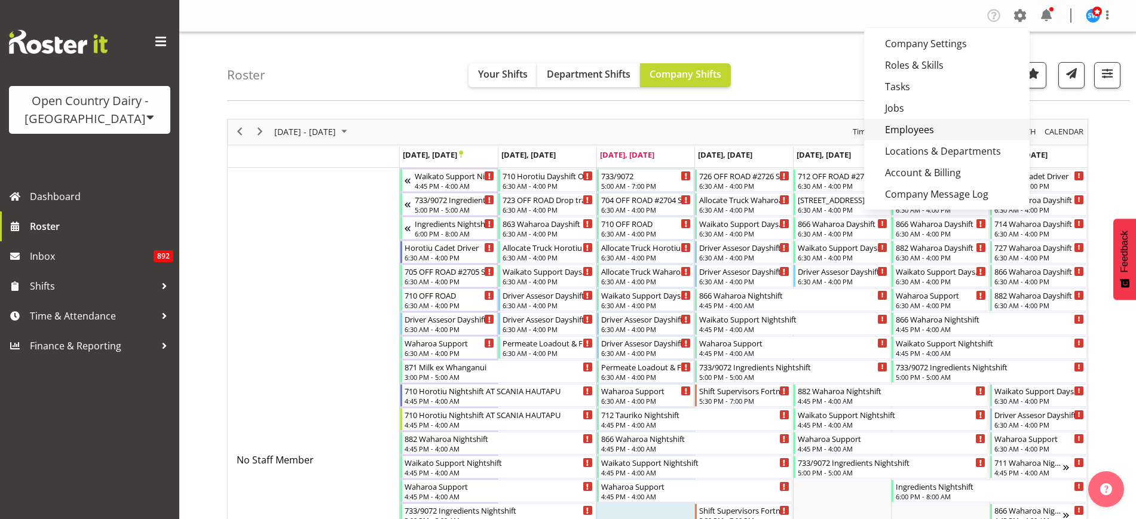
click at [936, 127] on link "Employees" at bounding box center [947, 130] width 166 height 22
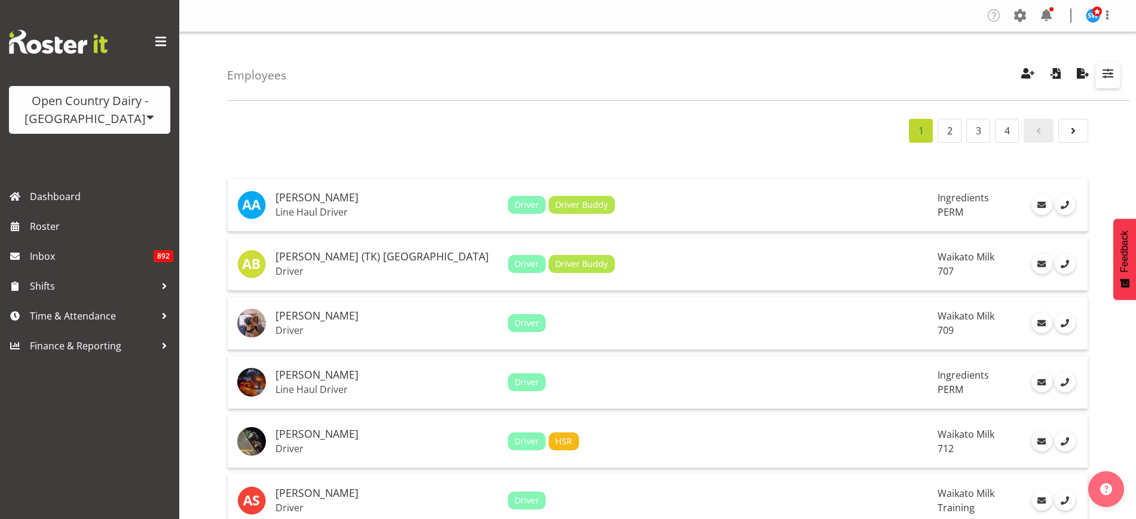
click at [1106, 75] on span "button" at bounding box center [1108, 74] width 16 height 16
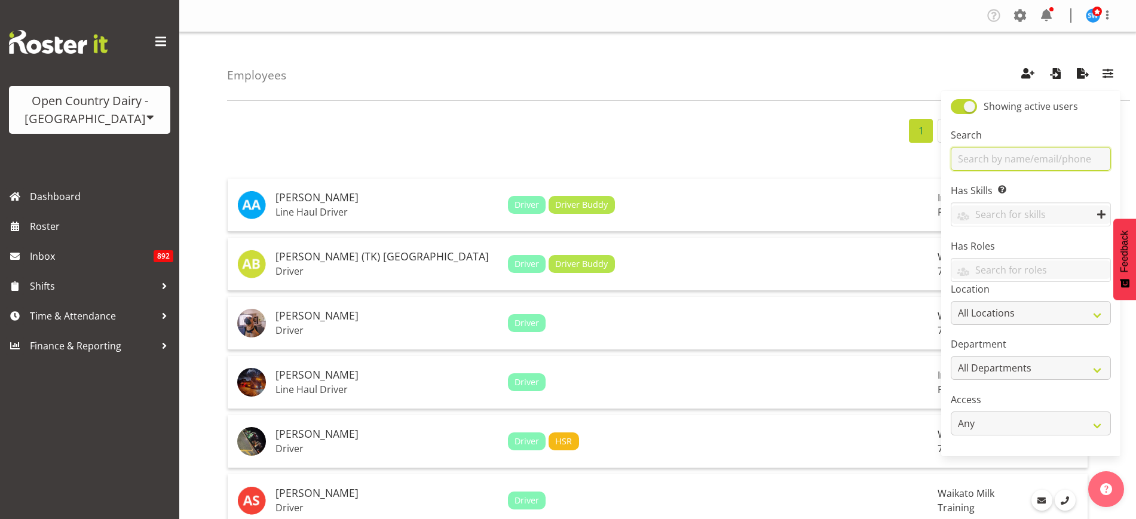
click at [1053, 165] on input "text" at bounding box center [1031, 159] width 160 height 24
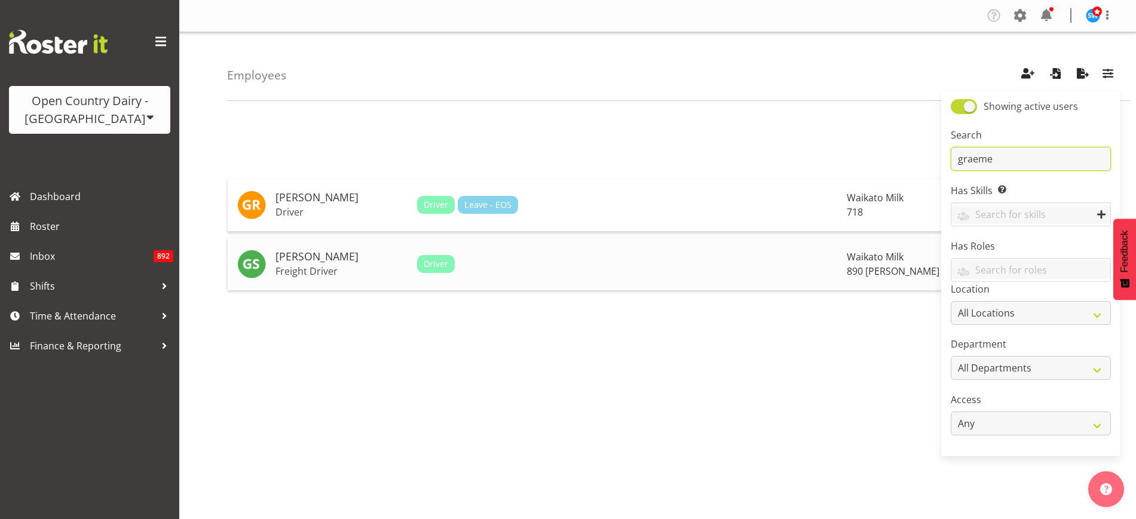
type input "graeme"
click at [332, 263] on h5 "[PERSON_NAME]" at bounding box center [342, 257] width 132 height 12
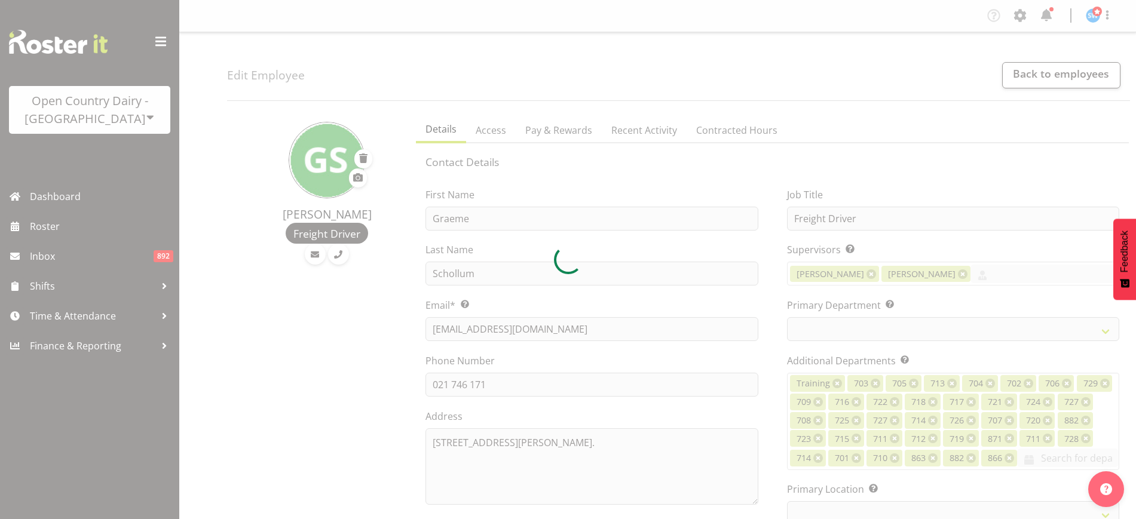
select select "TimelineWeek"
select select
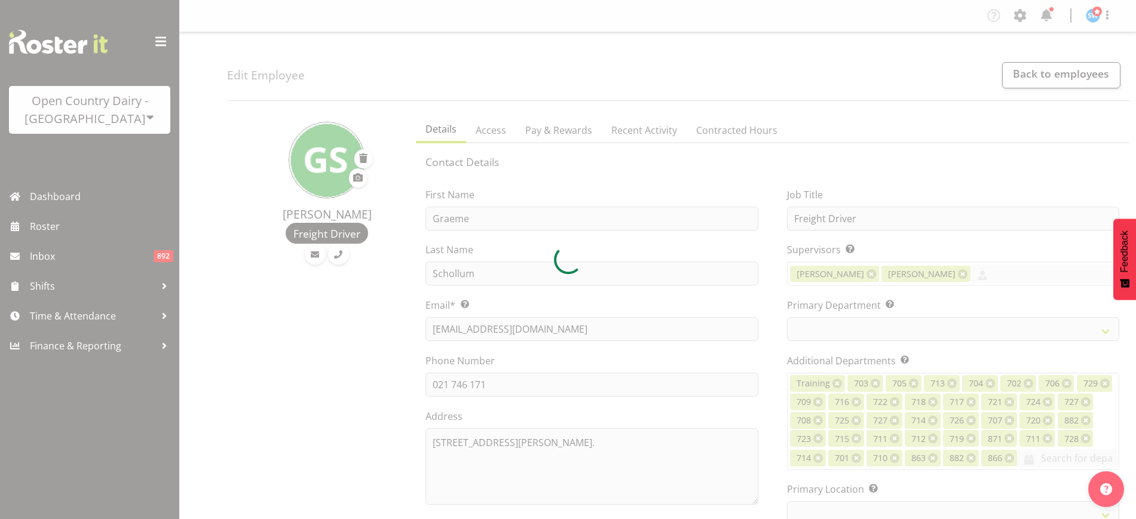
select select
select select "1054"
select select "797"
